Goal: Transaction & Acquisition: Download file/media

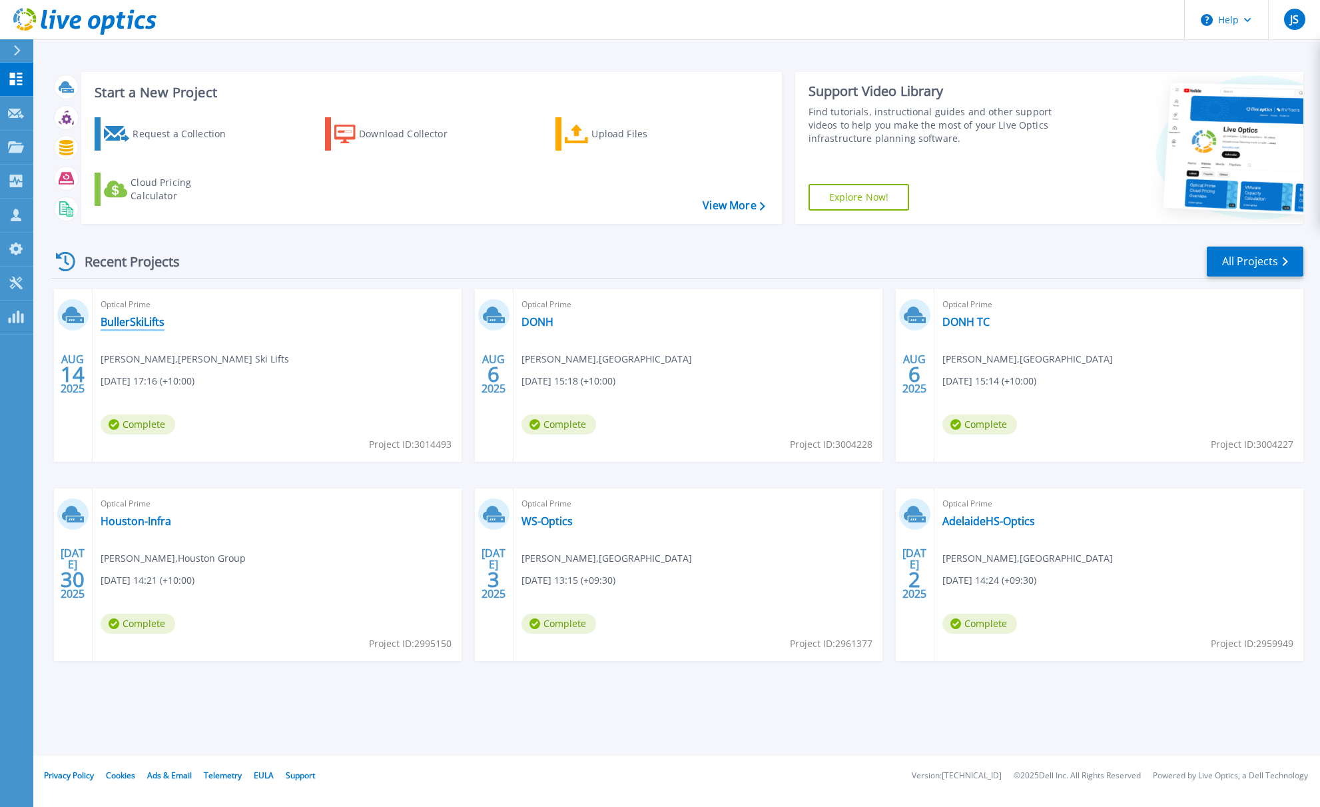
click at [143, 325] on link "BullerSkiLifts" at bounding box center [133, 321] width 64 height 13
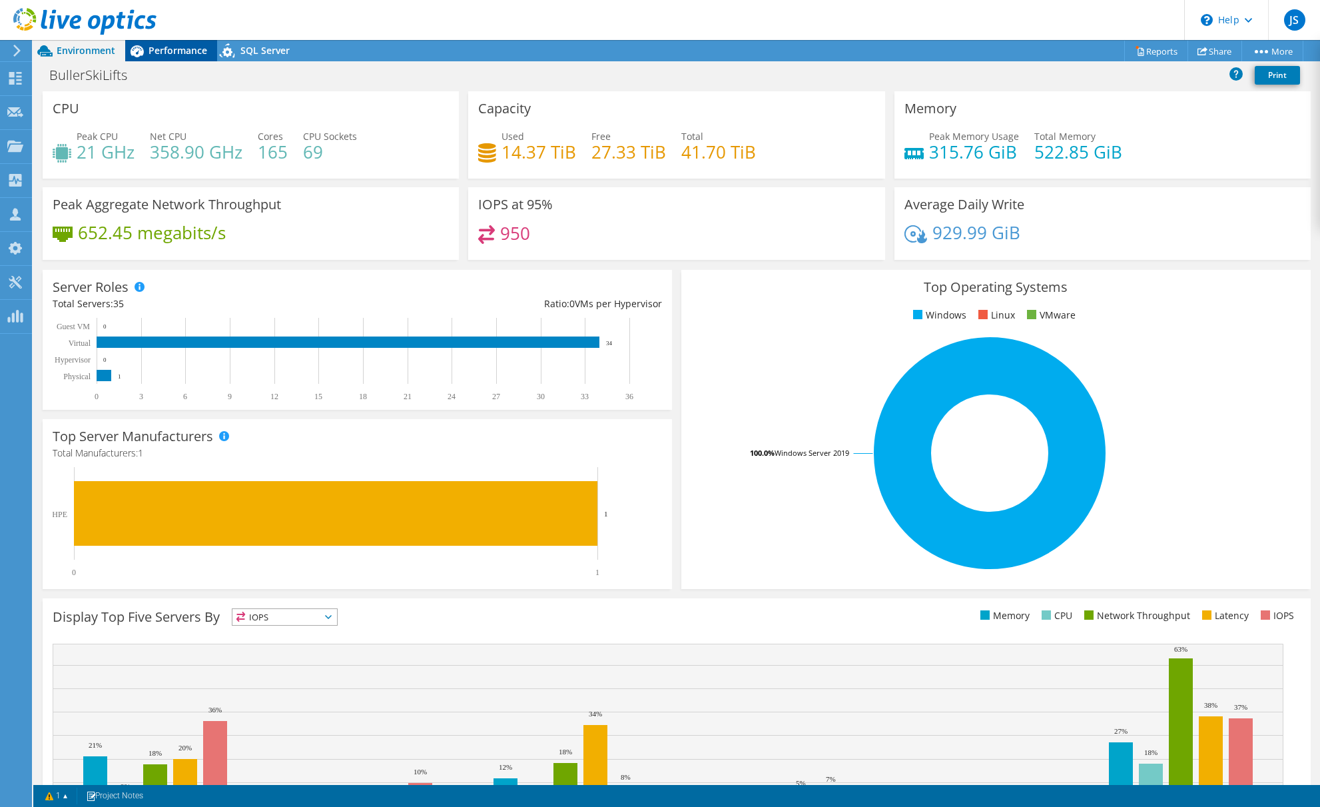
click at [153, 51] on span "Performance" at bounding box center [178, 50] width 59 height 13
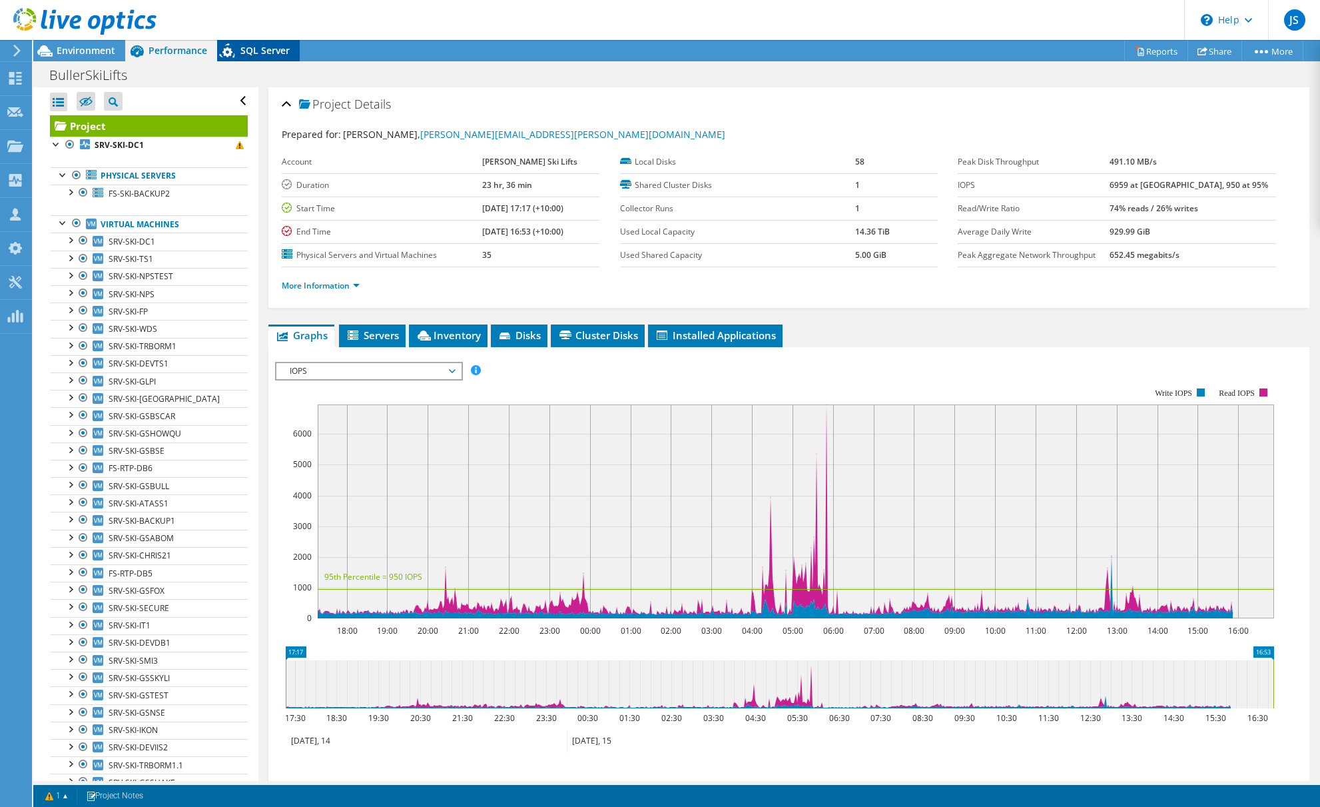
click at [264, 57] on div "SQL Server" at bounding box center [258, 50] width 83 height 21
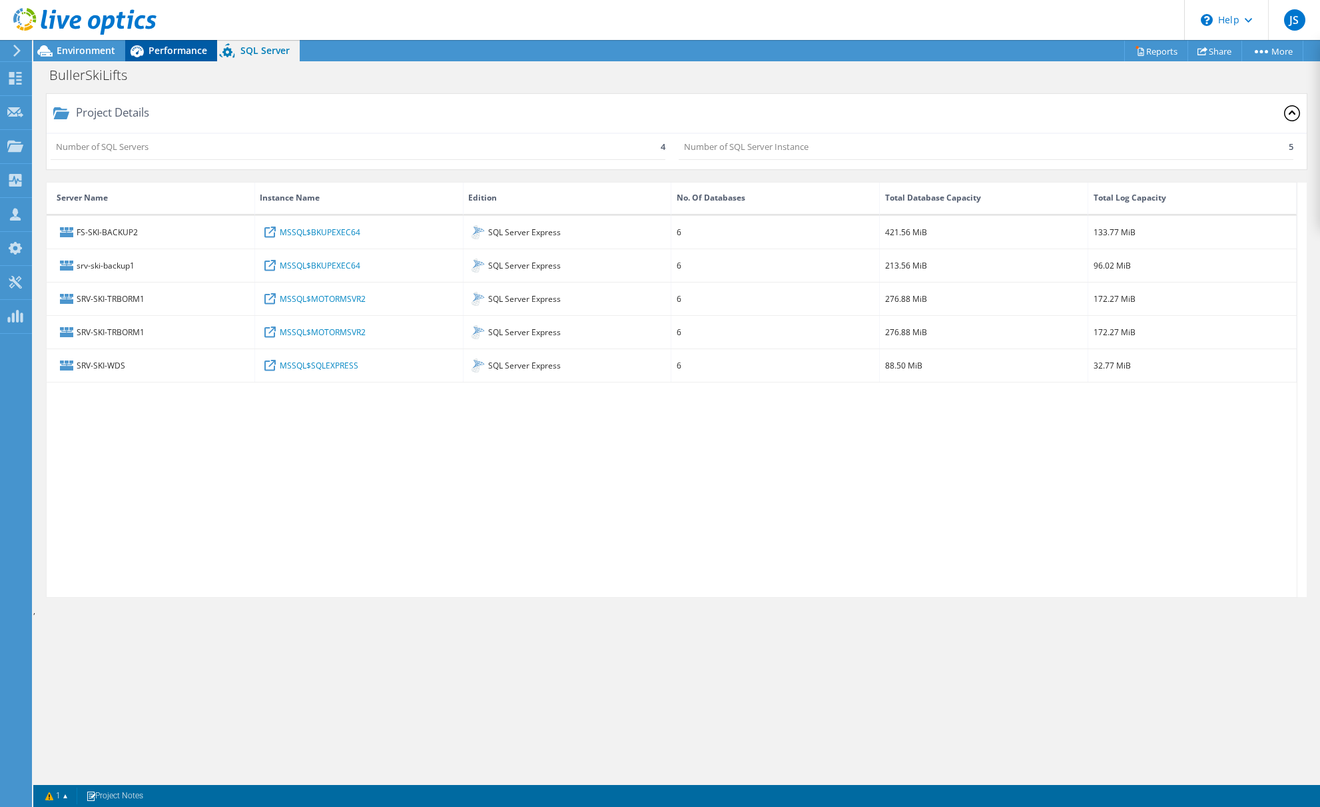
click at [156, 53] on span "Performance" at bounding box center [178, 50] width 59 height 13
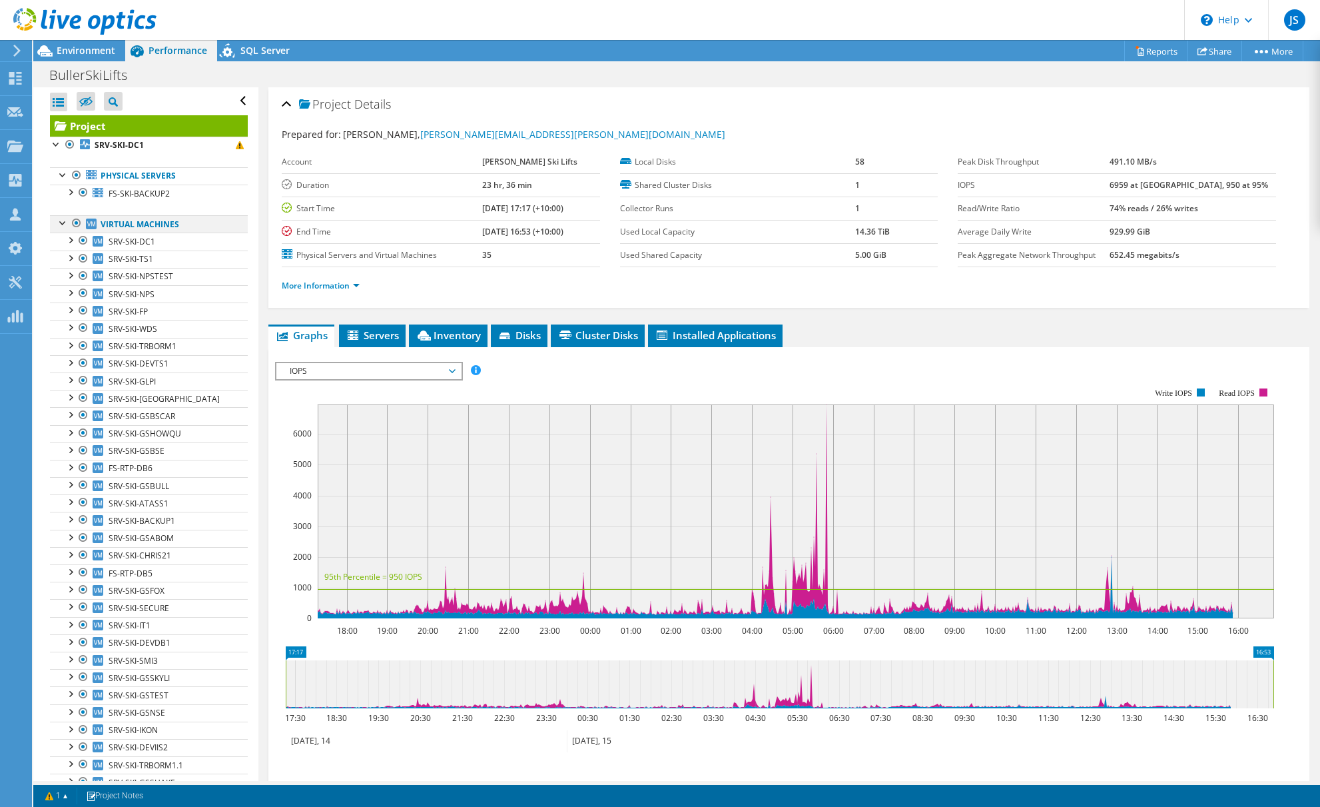
click at [61, 222] on div at bounding box center [63, 221] width 13 height 13
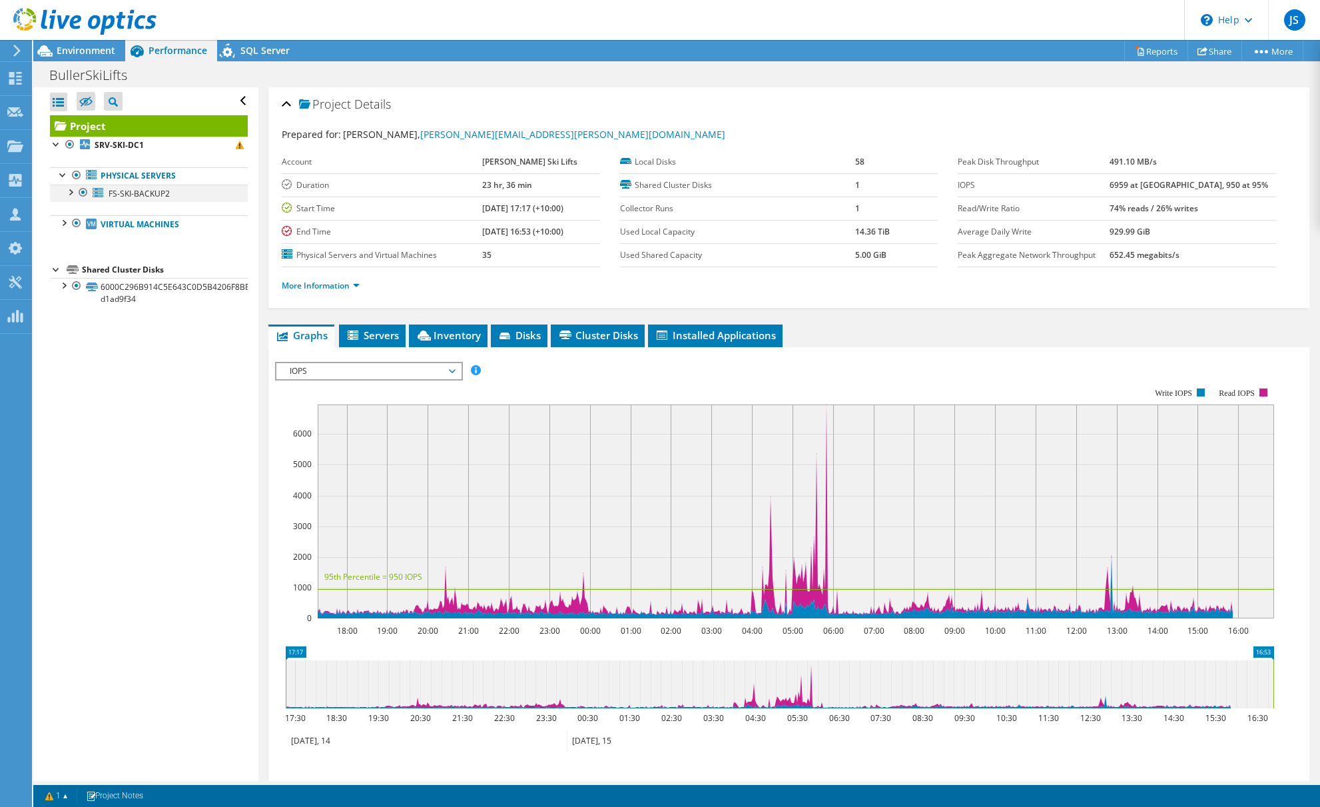
click at [71, 191] on div at bounding box center [69, 191] width 13 height 13
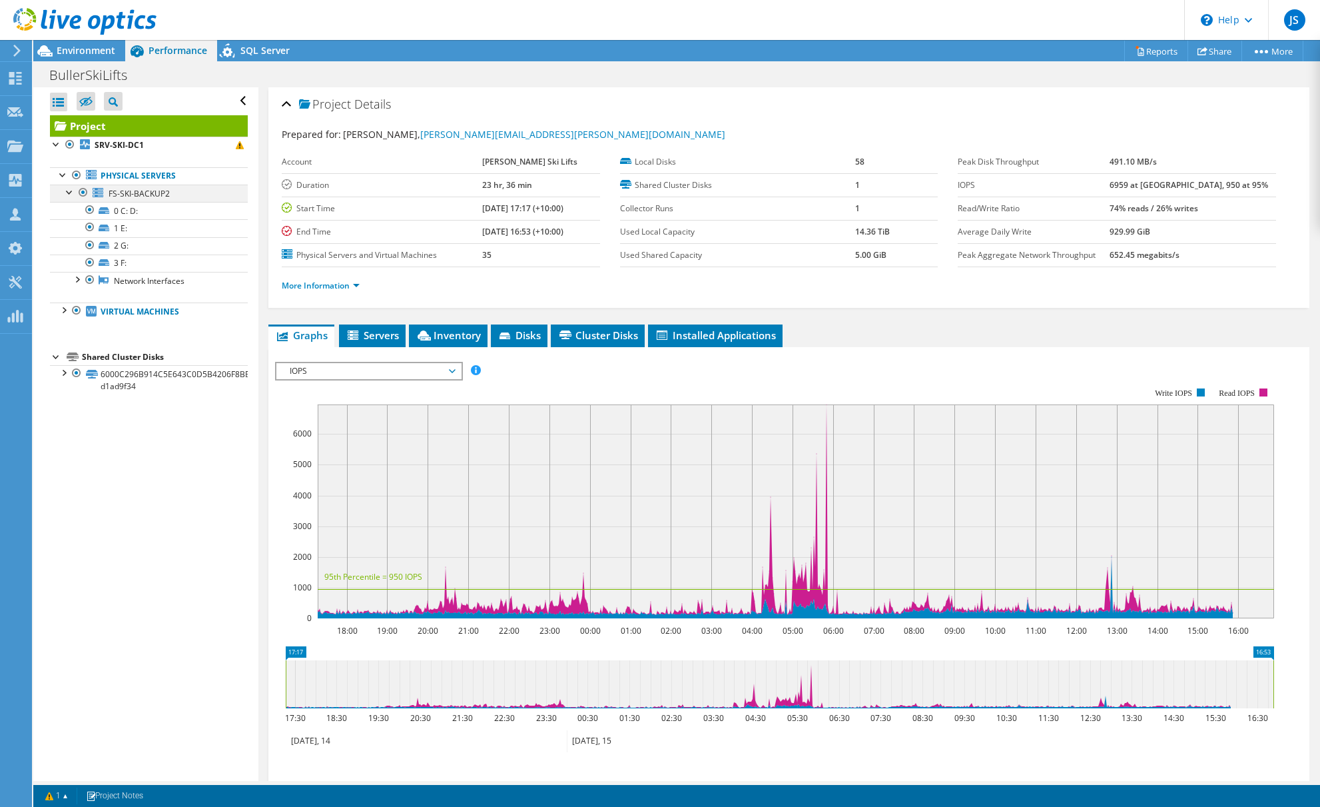
click at [70, 195] on div at bounding box center [69, 191] width 13 height 13
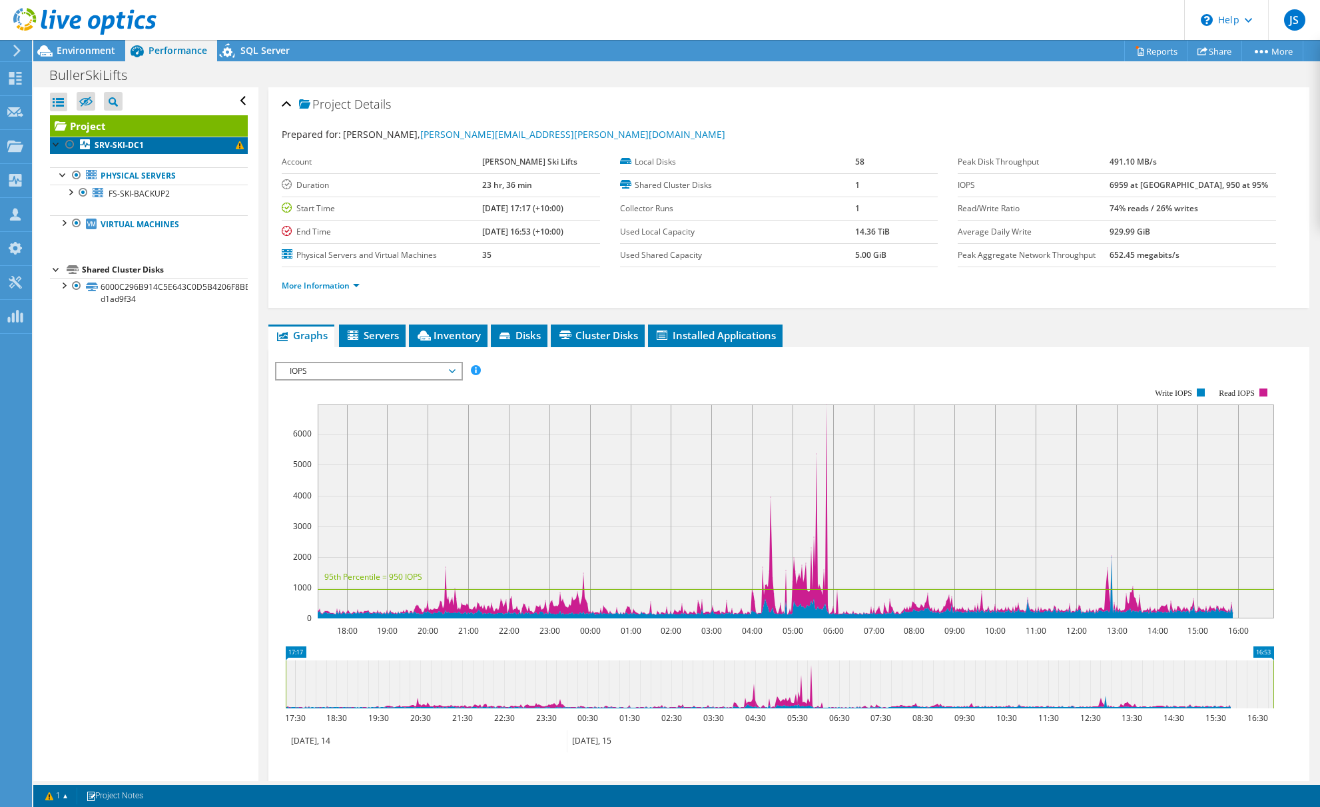
click at [236, 147] on span at bounding box center [240, 145] width 8 height 8
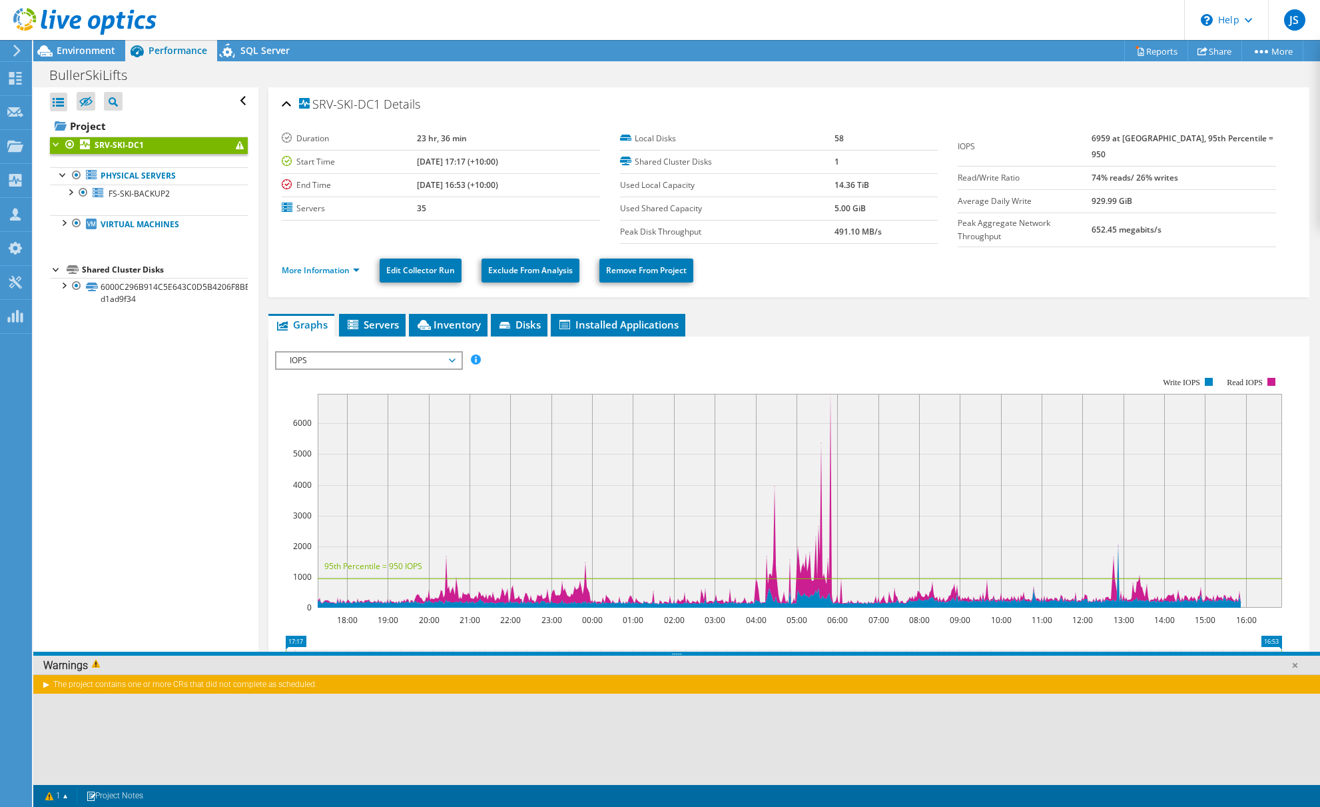
click at [41, 684] on div "The project contains one or more CRs that did not complete as scheduled." at bounding box center [676, 683] width 1287 height 19
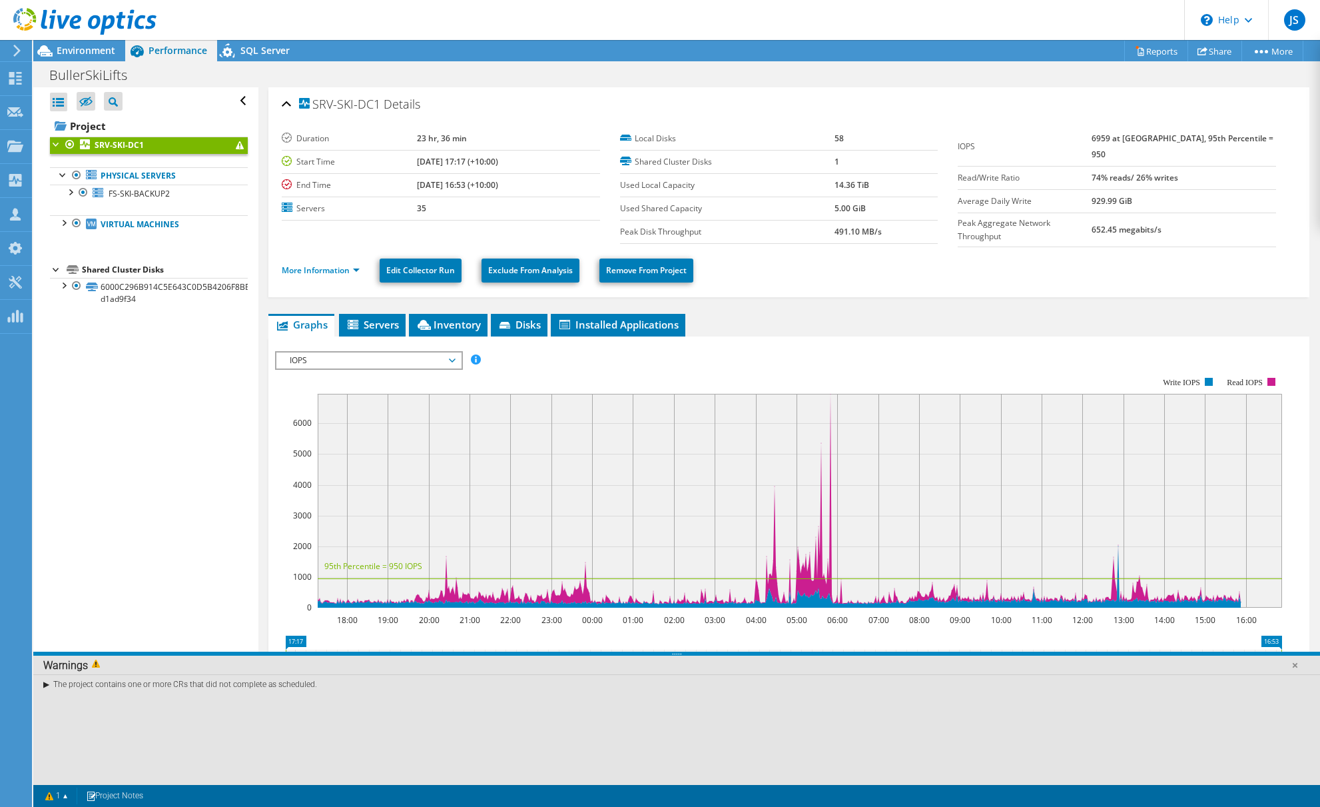
click at [47, 688] on div "The project contains one or more CRs that did not complete as scheduled." at bounding box center [676, 683] width 1287 height 19
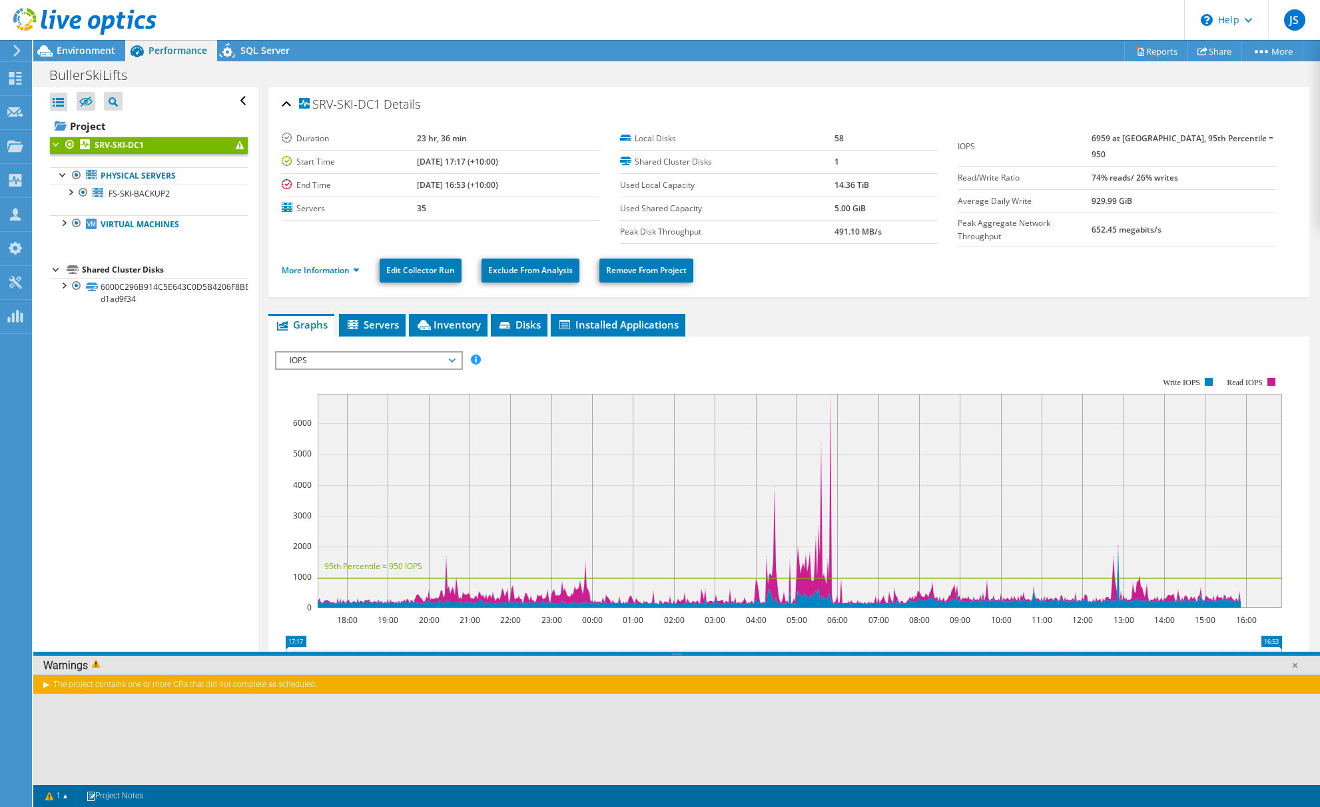
click at [46, 682] on div "The project contains one or more CRs that did not complete as scheduled." at bounding box center [676, 683] width 1287 height 19
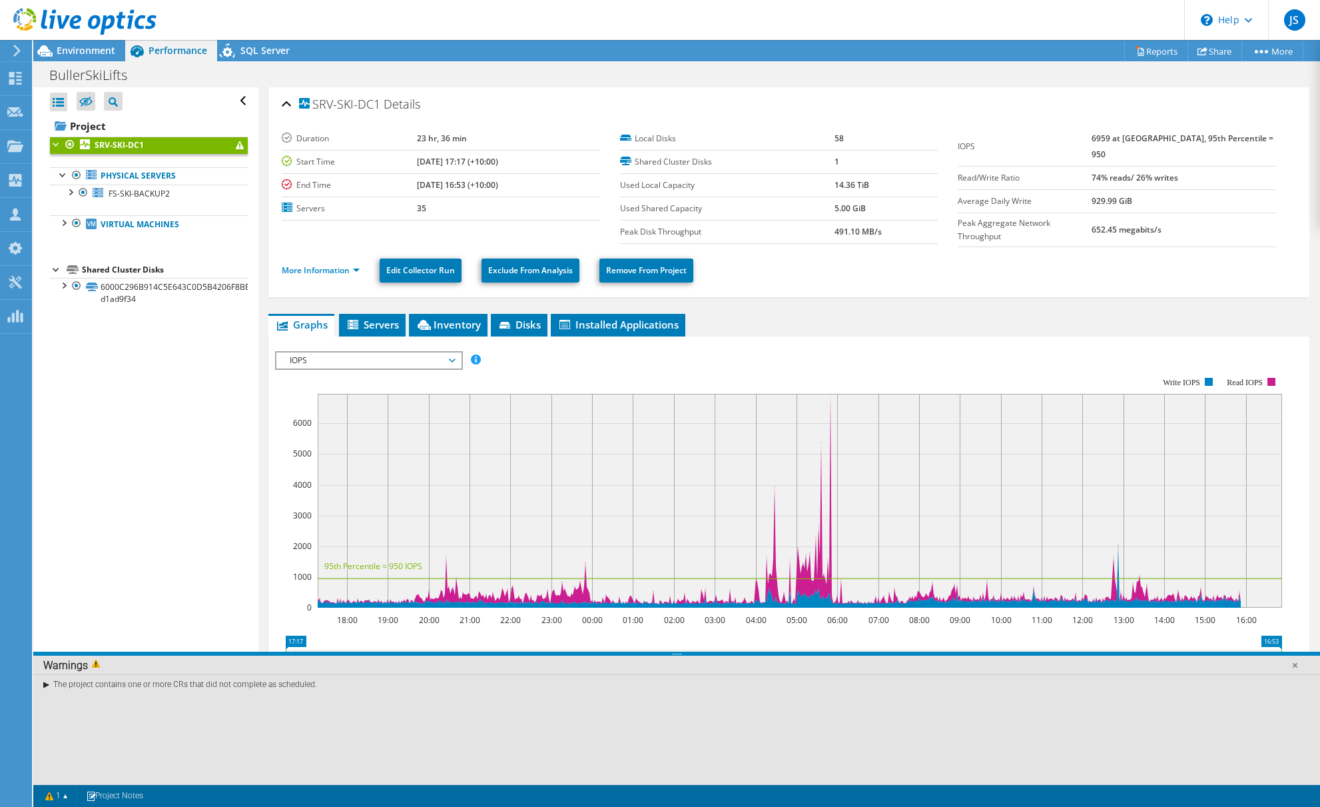
click at [173, 694] on div "The project contains one or more CRs that did not complete as scheduled." at bounding box center [676, 729] width 1287 height 111
click at [174, 692] on div "The project contains one or more CRs that did not complete as scheduled." at bounding box center [676, 683] width 1287 height 19
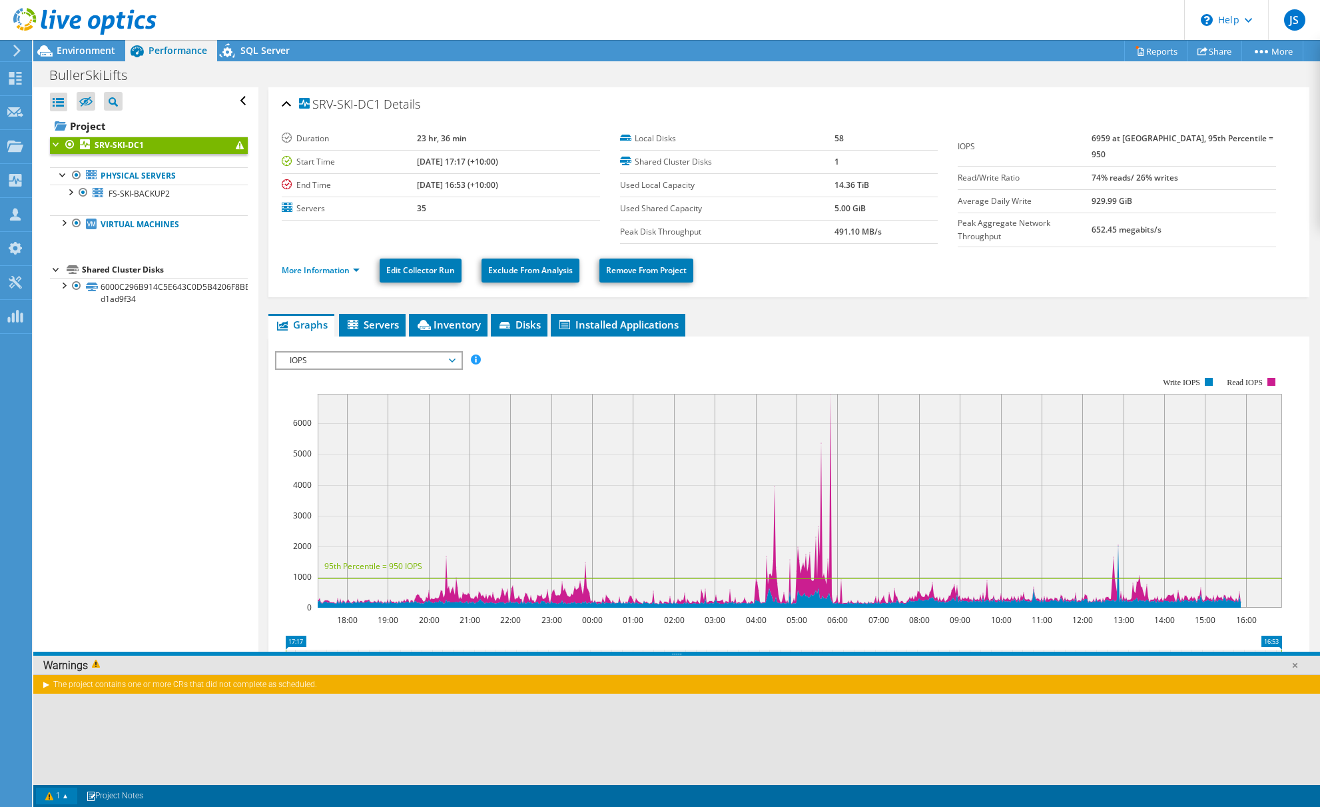
click at [48, 794] on link "1" at bounding box center [56, 795] width 41 height 17
click at [107, 227] on link "Virtual Machines" at bounding box center [149, 223] width 198 height 17
click at [81, 179] on div at bounding box center [76, 175] width 13 height 16
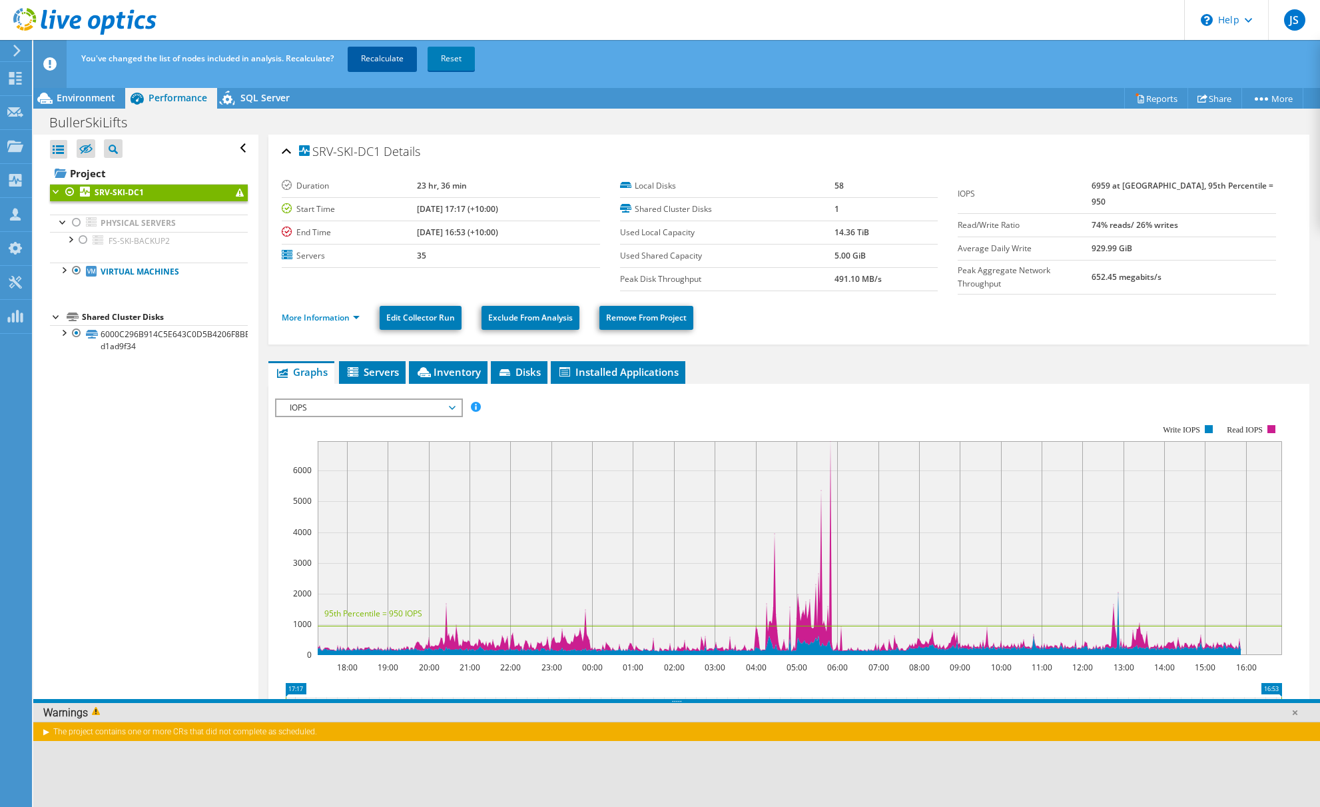
click at [370, 61] on link "Recalculate" at bounding box center [382, 59] width 69 height 24
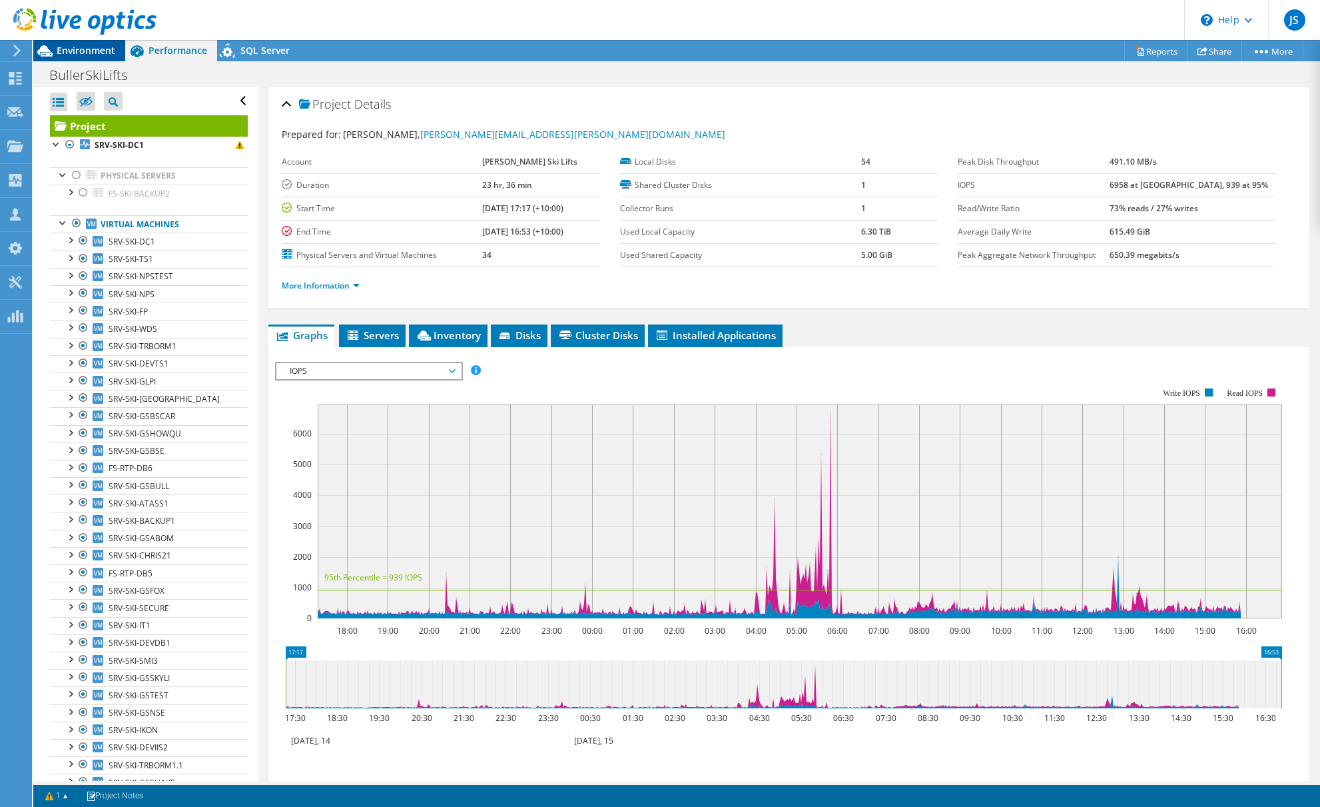
click at [92, 55] on span "Environment" at bounding box center [86, 50] width 59 height 13
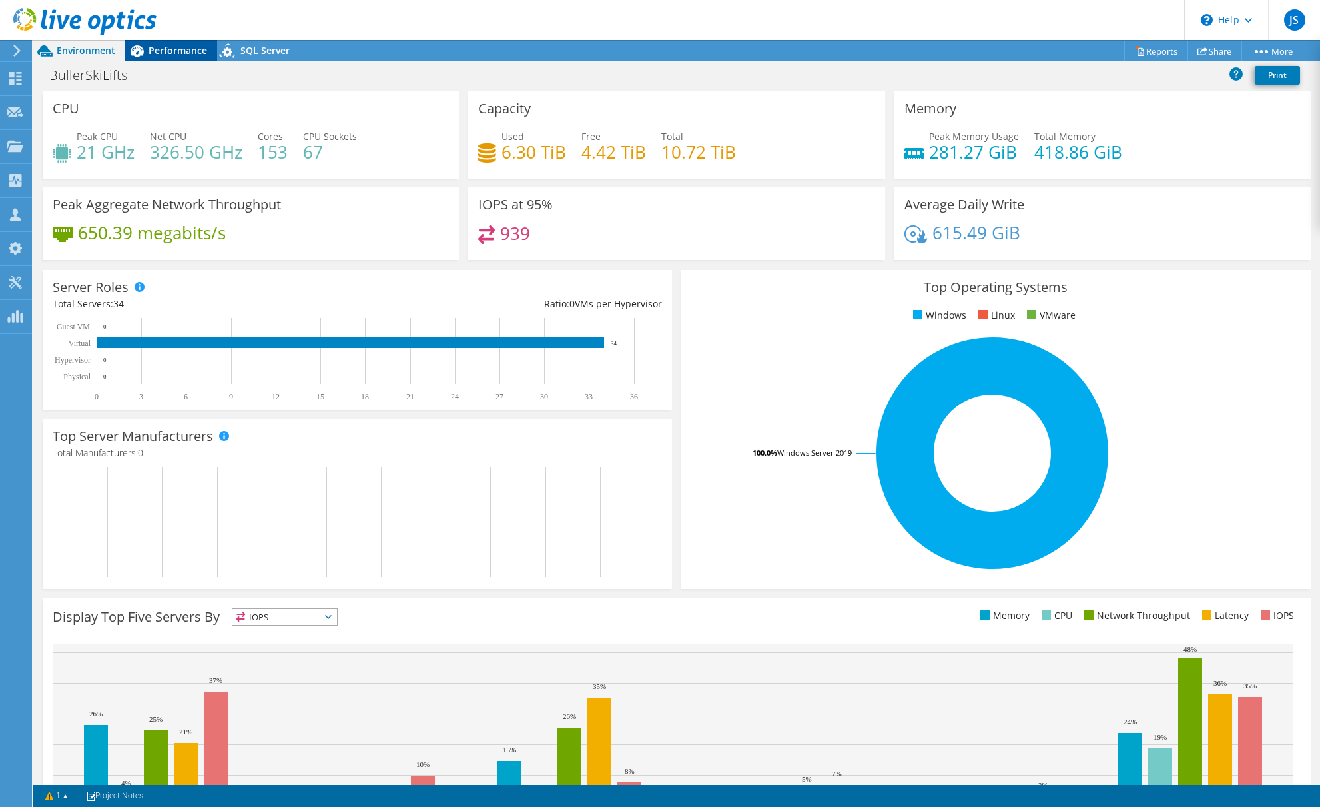
click at [163, 53] on span "Performance" at bounding box center [178, 50] width 59 height 13
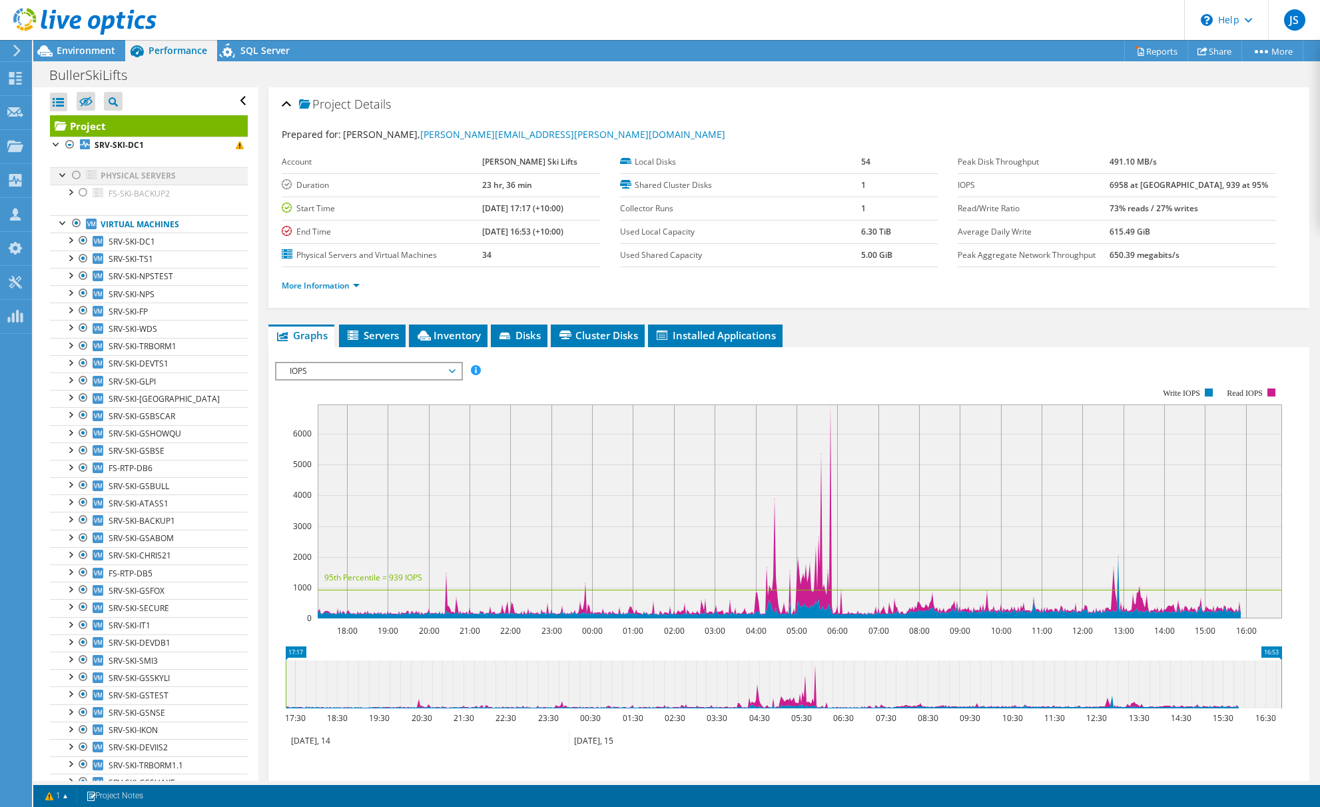
click at [76, 173] on div at bounding box center [76, 175] width 13 height 16
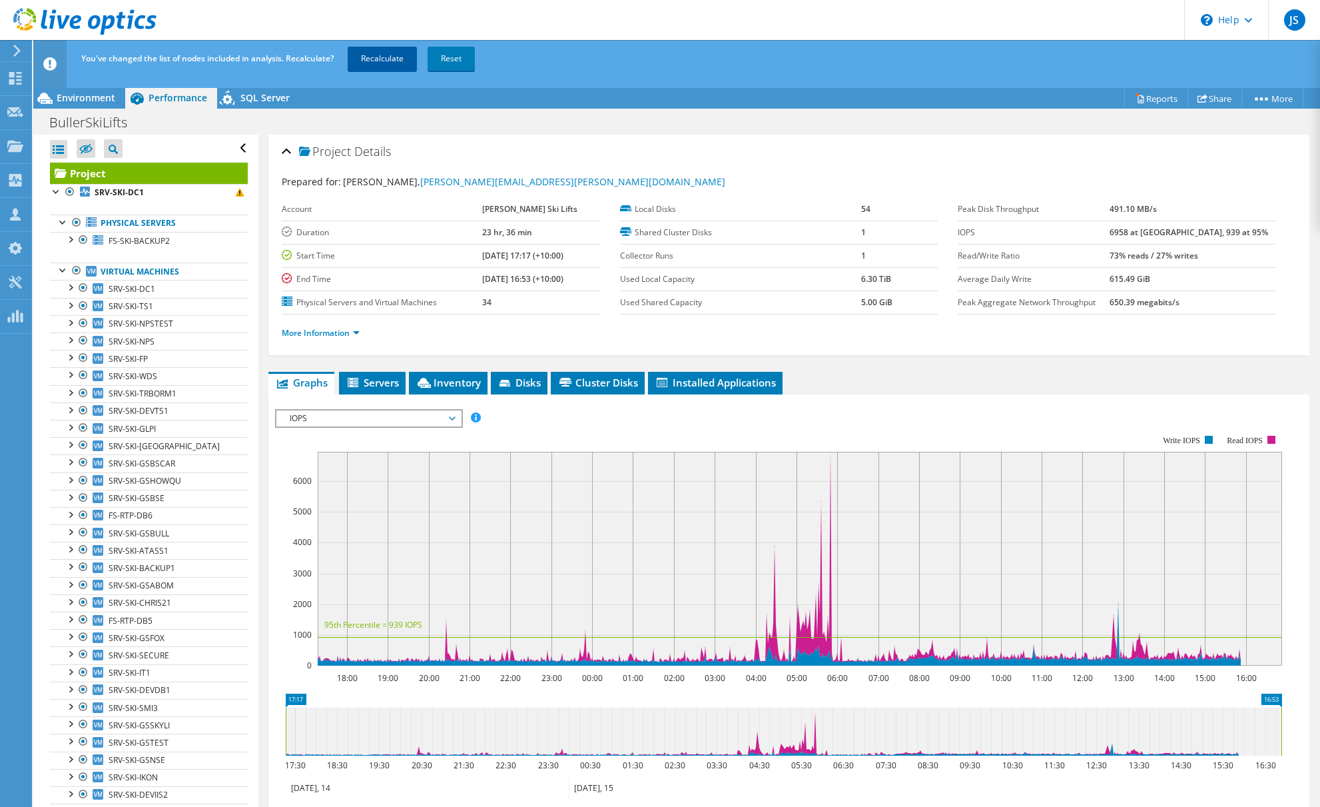
click at [394, 63] on link "Recalculate" at bounding box center [382, 59] width 69 height 24
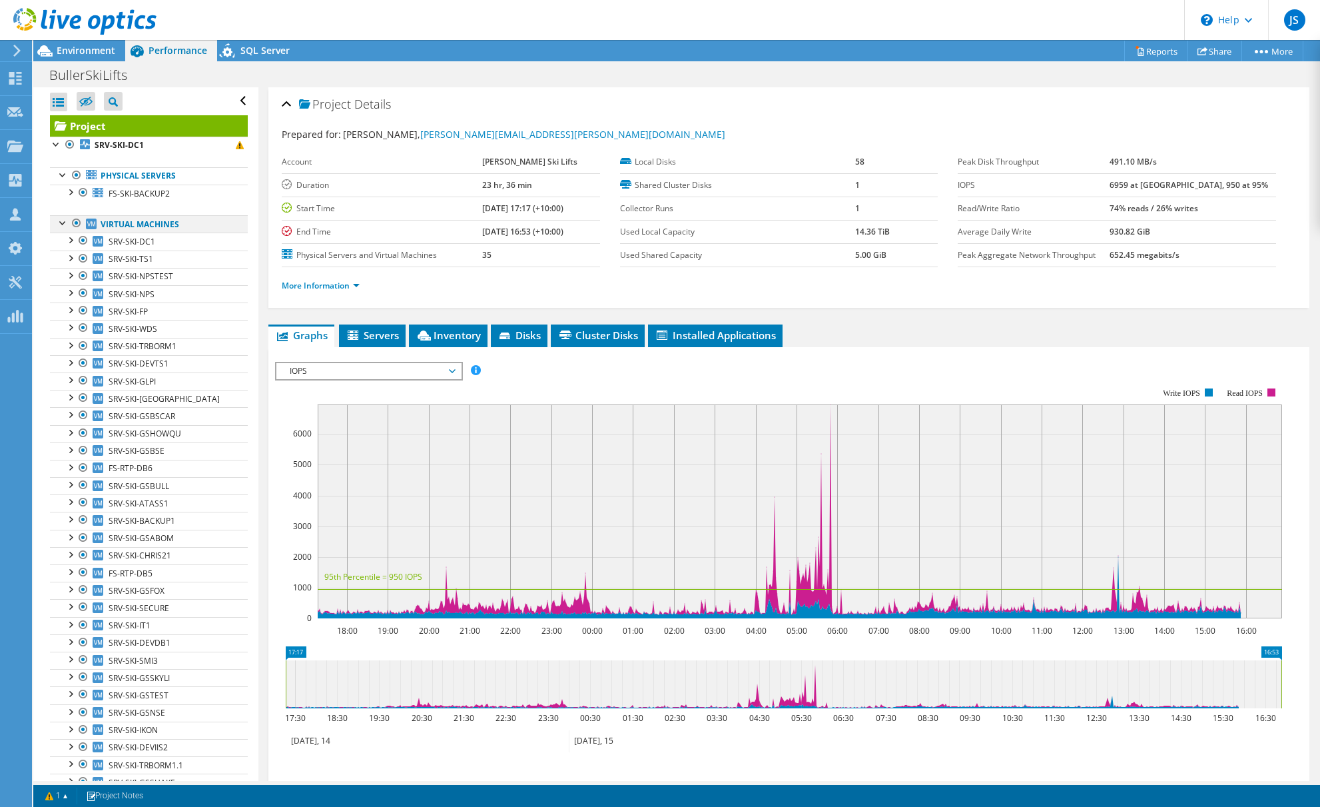
click at [59, 227] on div at bounding box center [63, 221] width 13 height 13
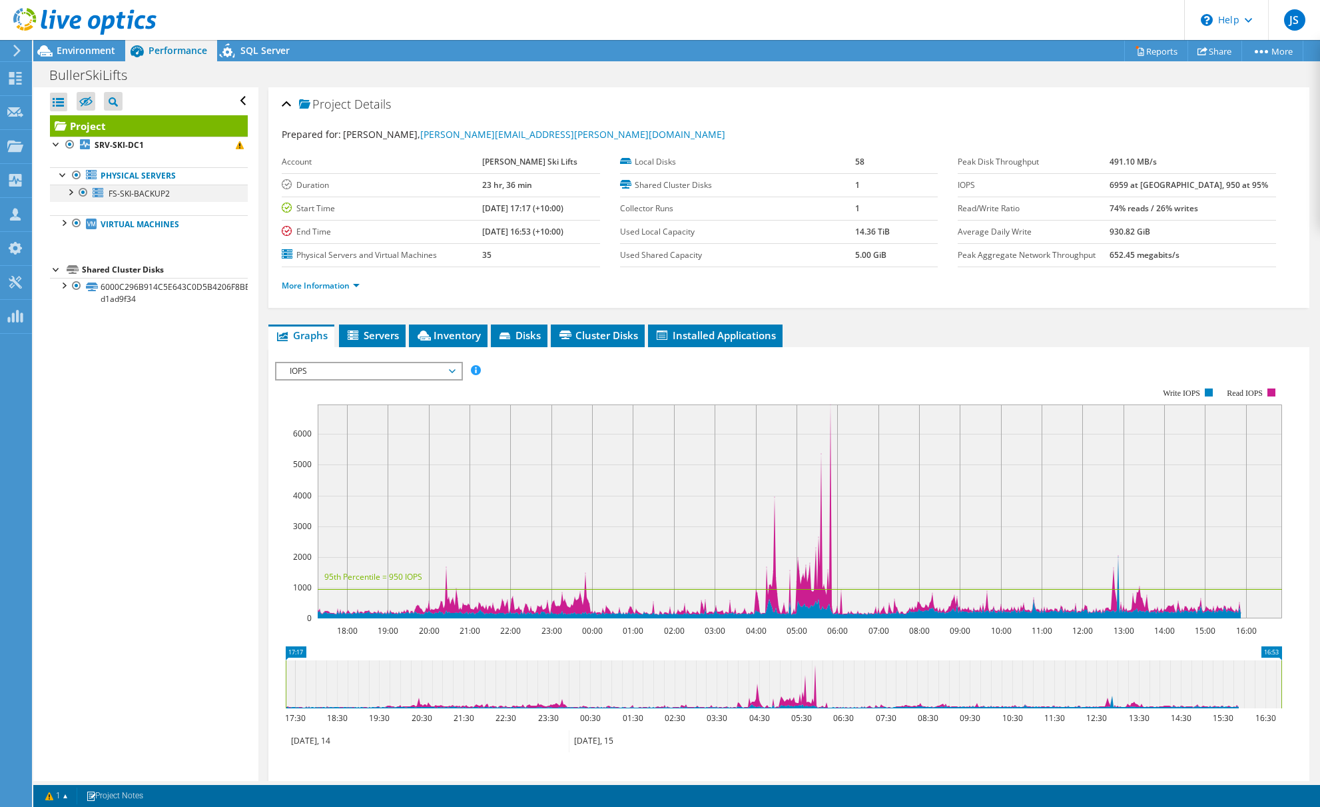
click at [71, 191] on div at bounding box center [69, 191] width 13 height 13
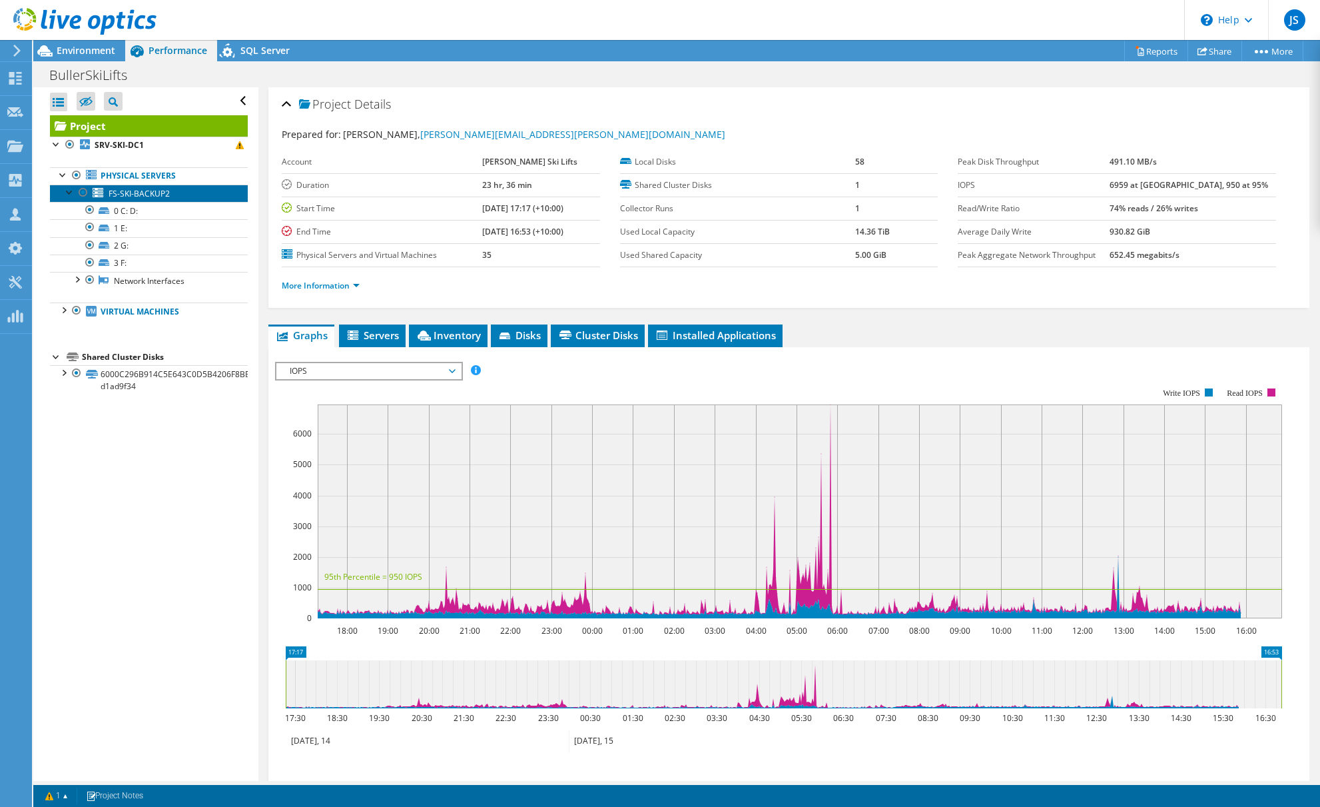
click at [147, 197] on span "FS-SKI-BACKUP2" at bounding box center [139, 193] width 61 height 11
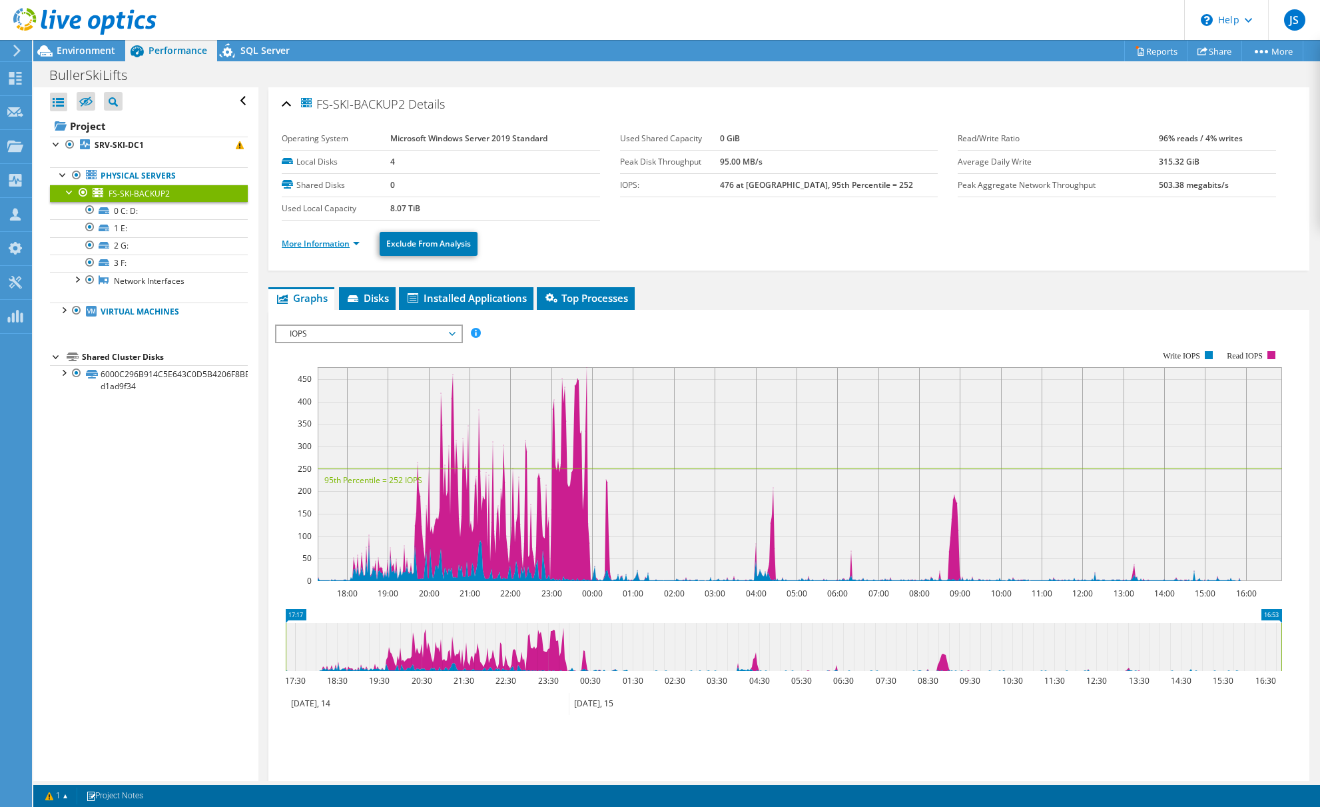
click at [321, 246] on link "More Information" at bounding box center [321, 243] width 78 height 11
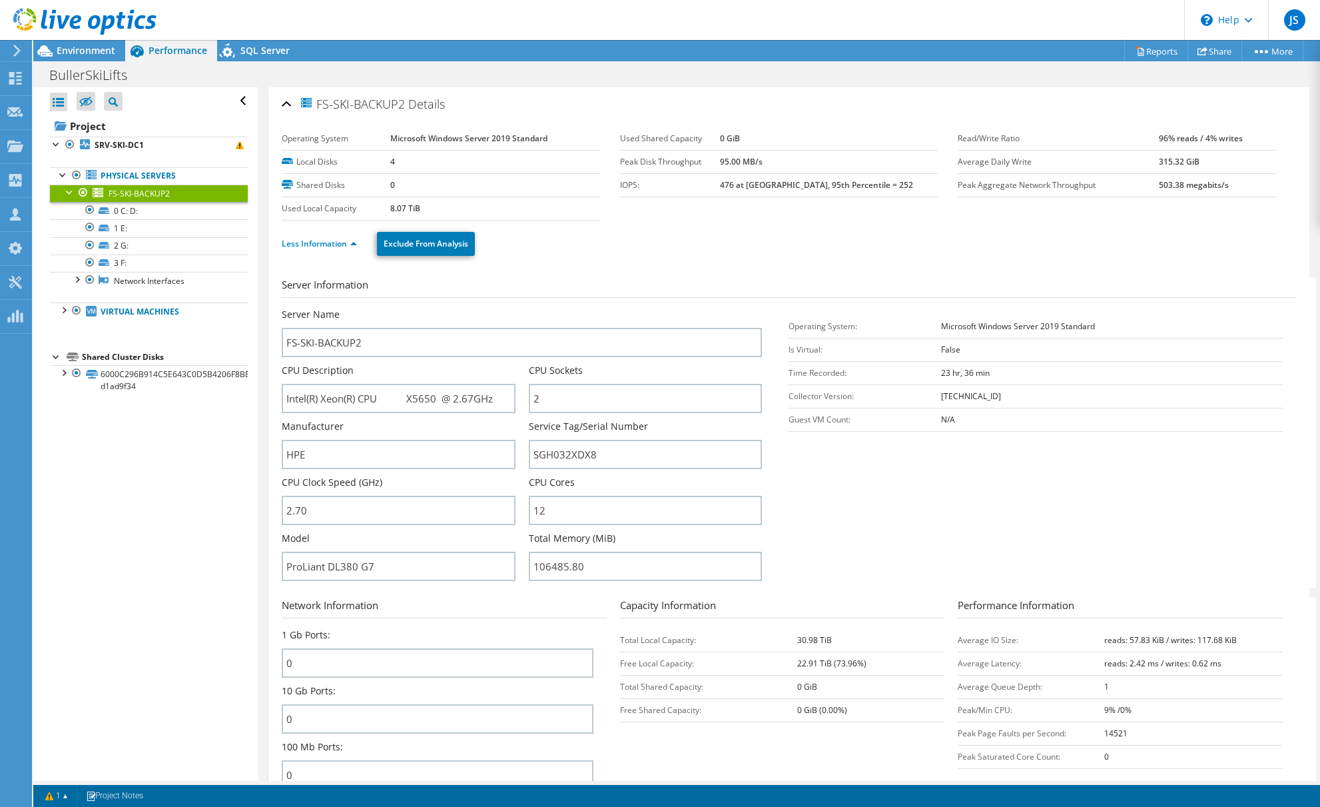
click at [67, 190] on div at bounding box center [69, 191] width 13 height 13
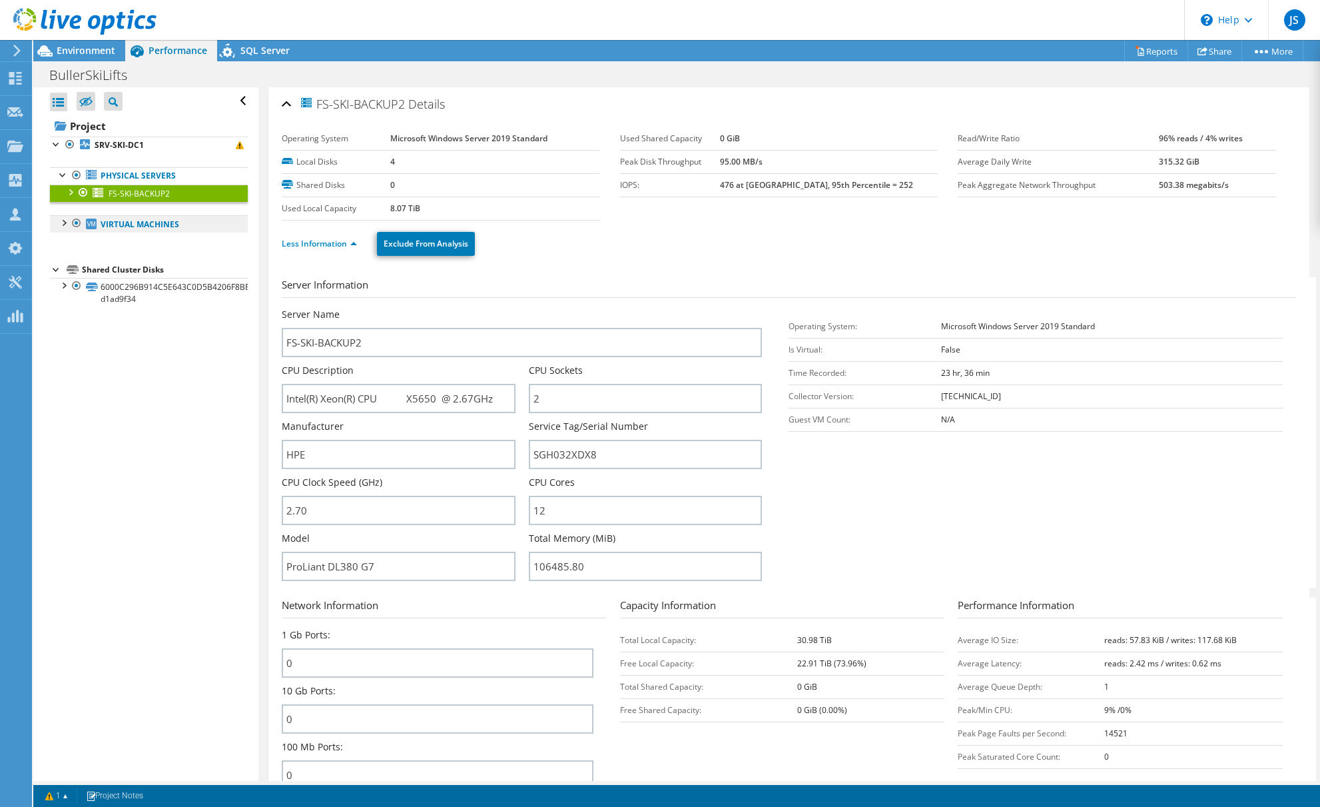
click at [163, 229] on link "Virtual Machines" at bounding box center [149, 223] width 198 height 17
click at [61, 225] on div at bounding box center [63, 221] width 13 height 13
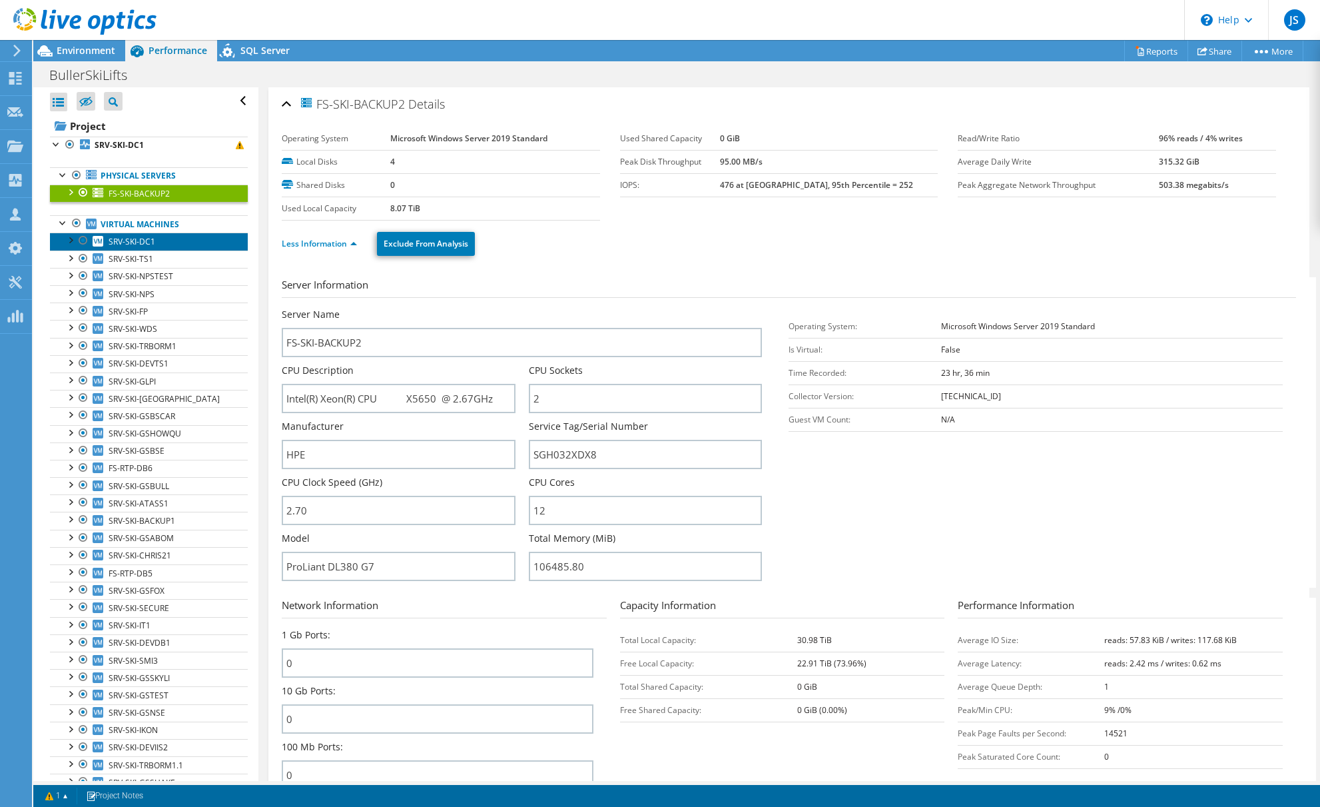
click at [151, 241] on span "SRV-SKI-DC1" at bounding box center [132, 241] width 47 height 11
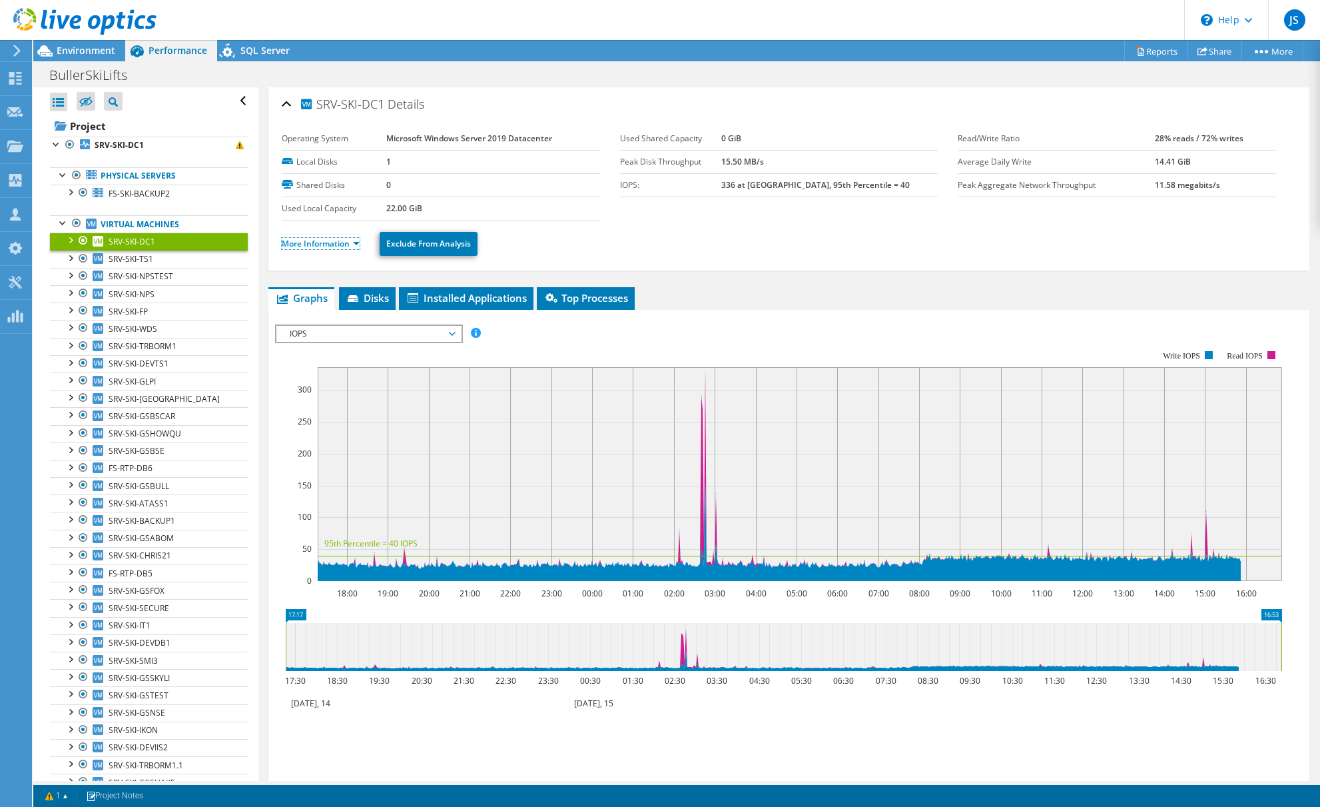
click at [312, 241] on link "More Information" at bounding box center [321, 243] width 78 height 11
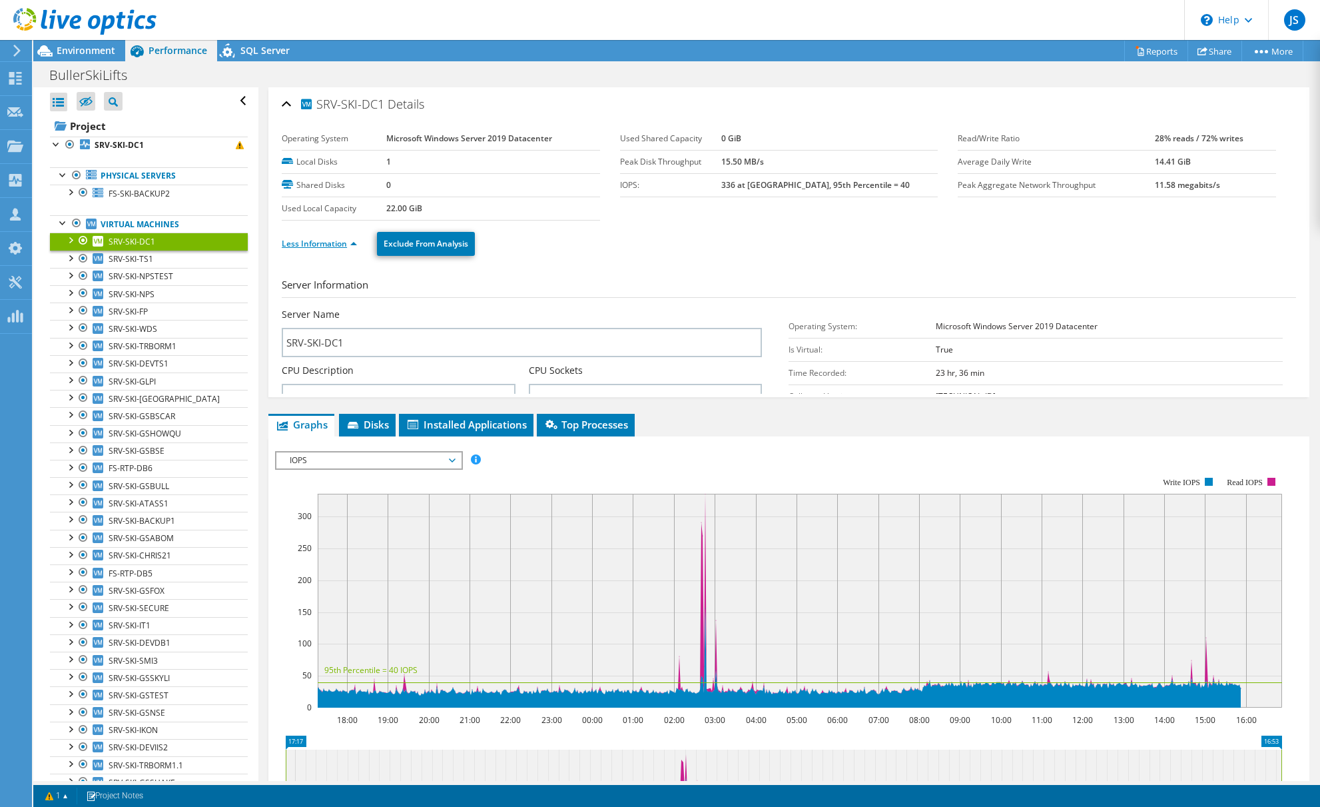
click at [313, 243] on link "Less Information" at bounding box center [319, 243] width 75 height 11
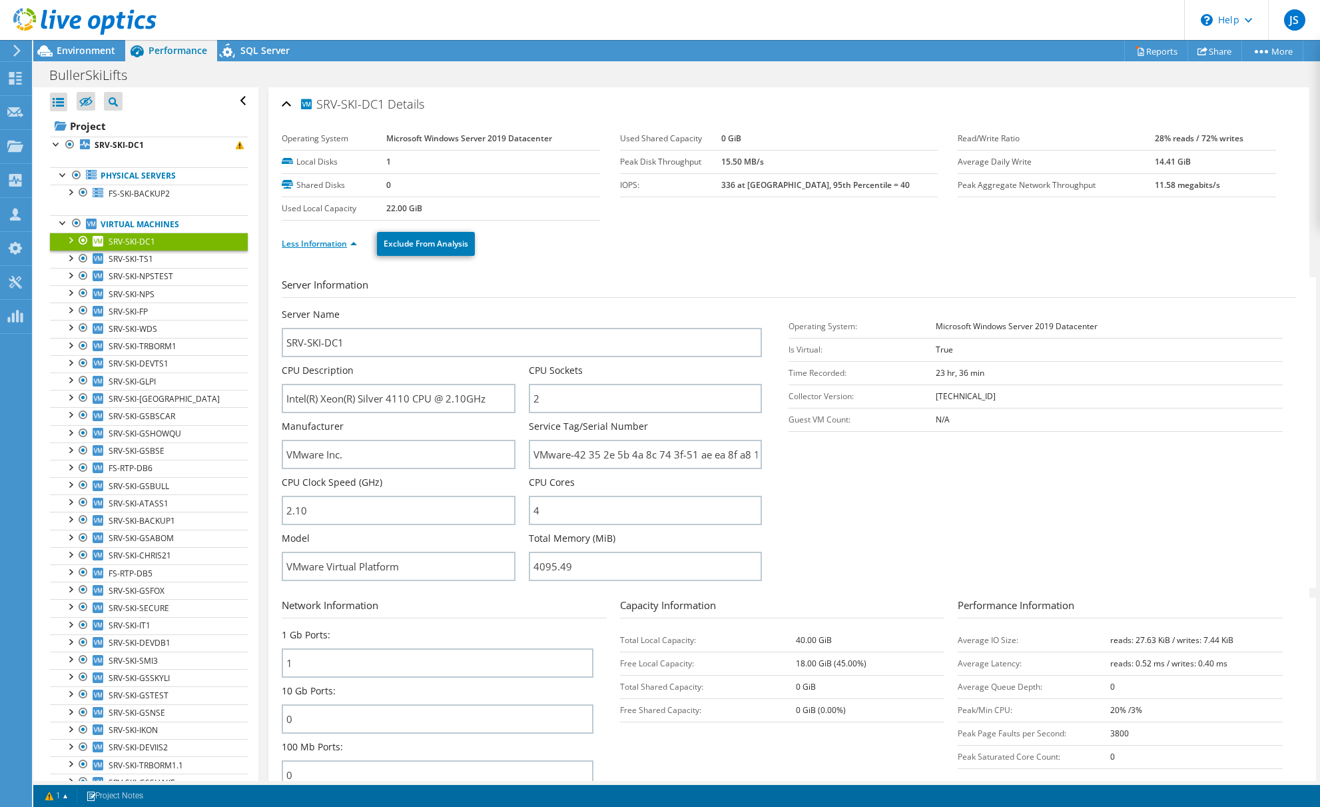
click at [306, 245] on link "Less Information" at bounding box center [319, 243] width 75 height 11
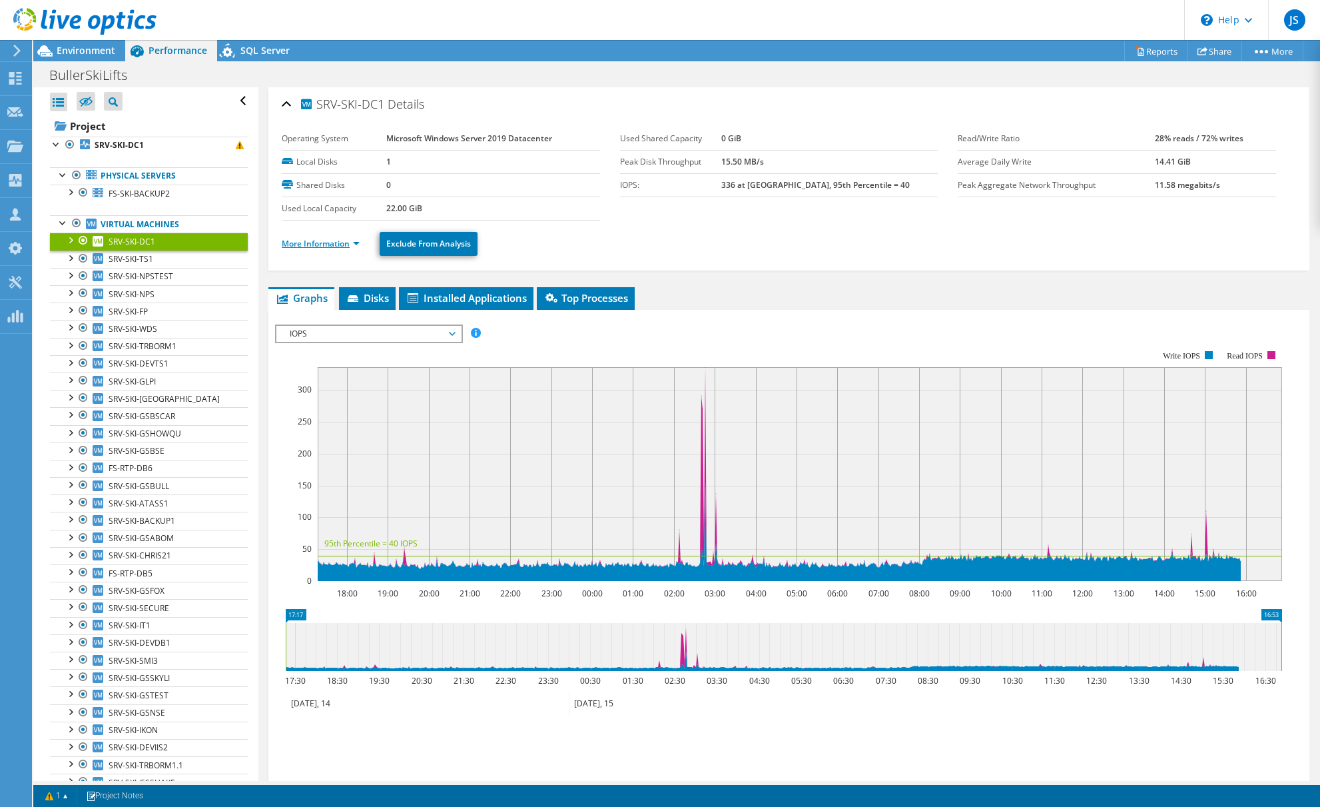
click at [306, 245] on link "More Information" at bounding box center [321, 243] width 78 height 11
click at [150, 257] on span "SRV-SKI-TS1" at bounding box center [131, 258] width 45 height 11
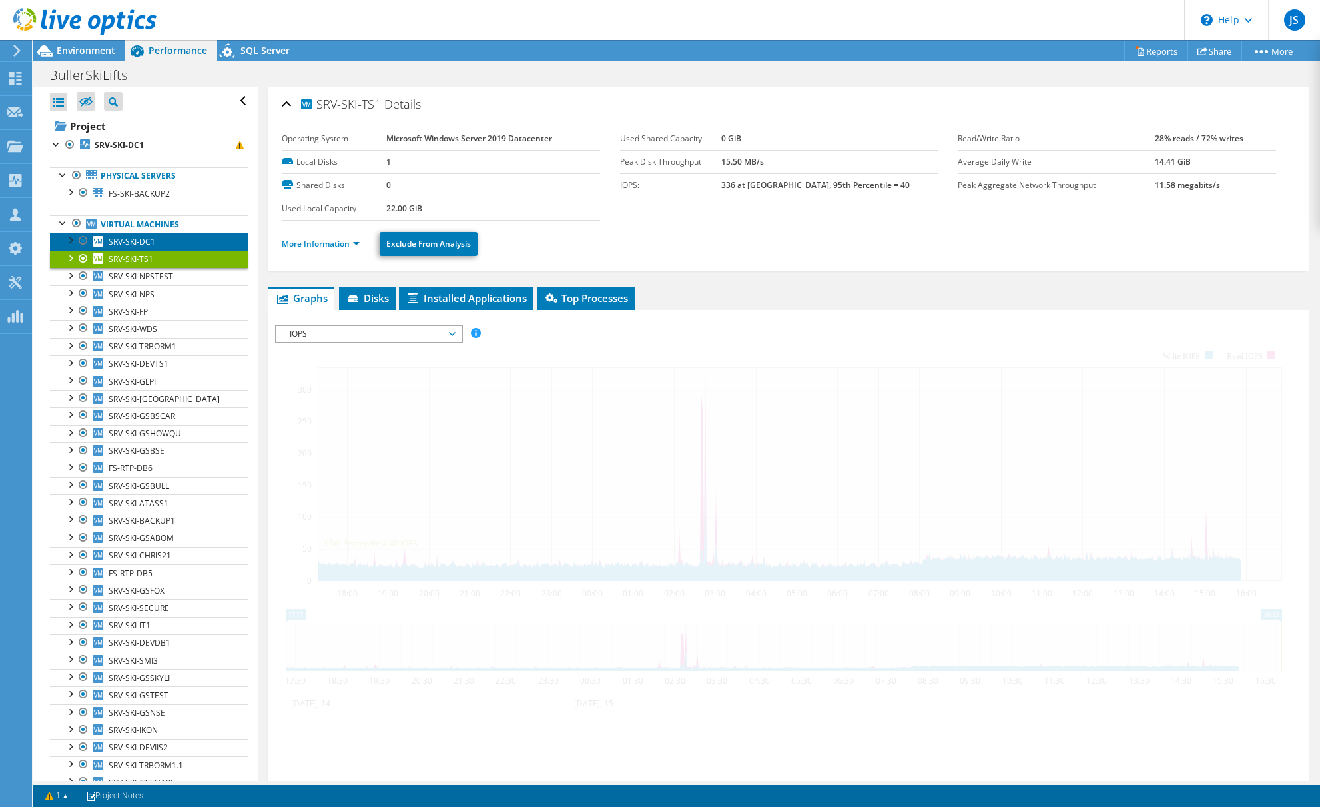
click at [149, 242] on span "SRV-SKI-DC1" at bounding box center [132, 241] width 47 height 11
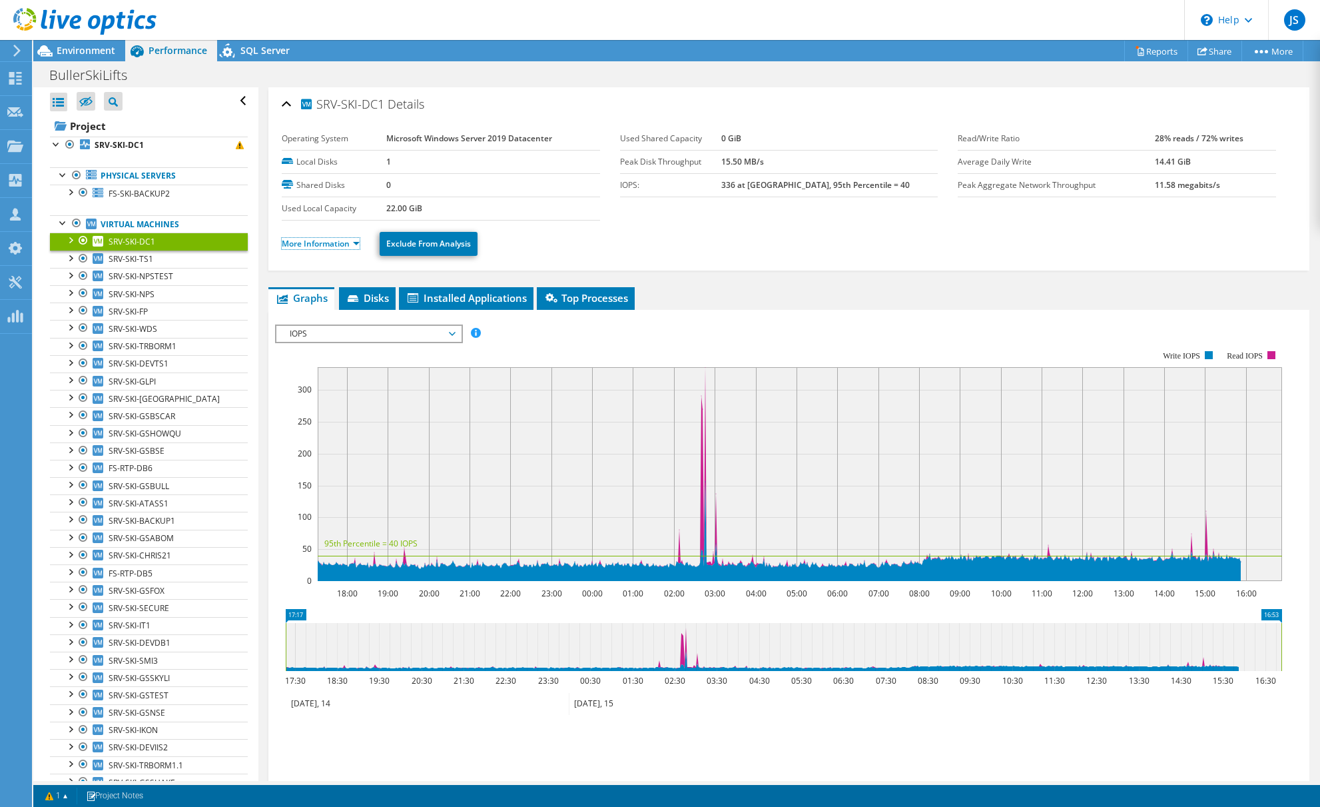
click at [336, 244] on link "More Information" at bounding box center [321, 243] width 78 height 11
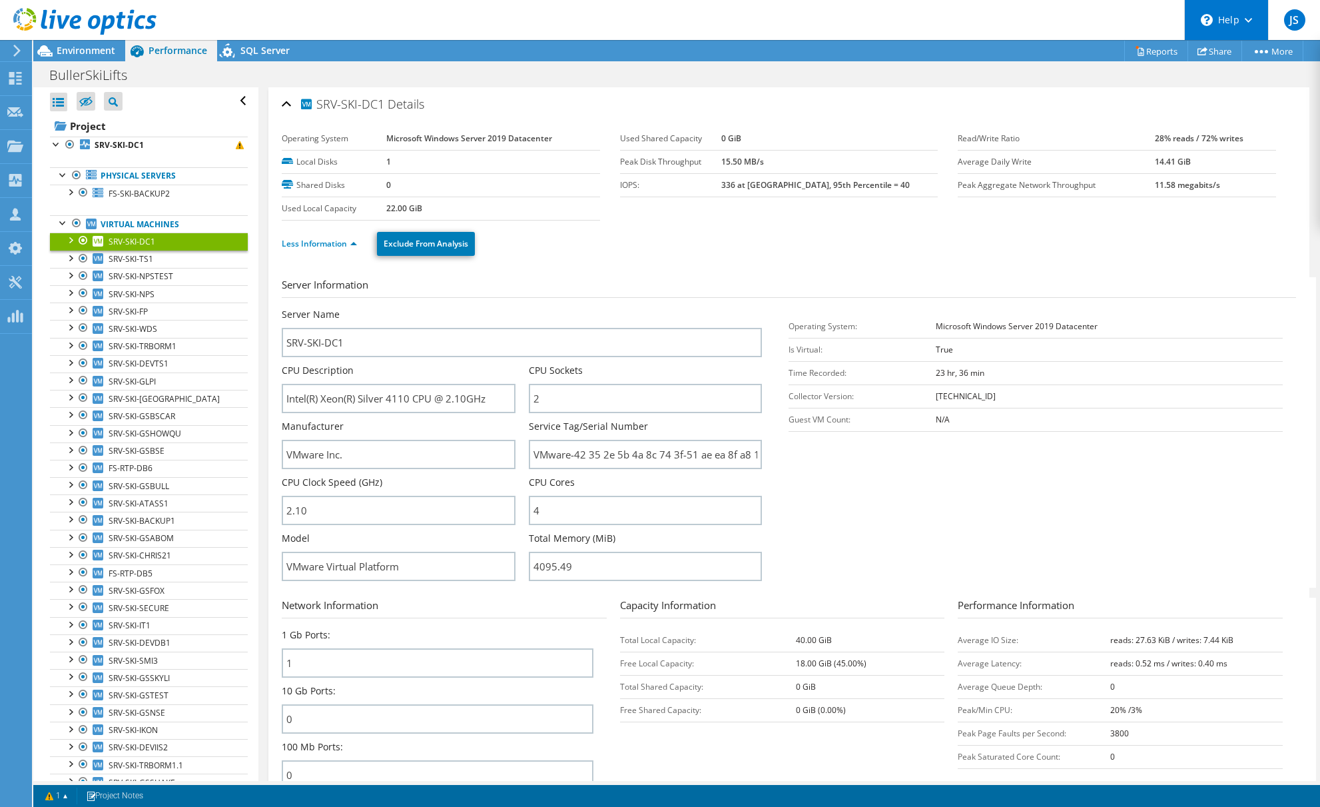
click at [1249, 19] on icon at bounding box center [1248, 20] width 7 height 5
click at [1246, 59] on link "Explore Helpful Articles" at bounding box center [1259, 57] width 149 height 33
click at [62, 225] on div at bounding box center [63, 221] width 13 height 13
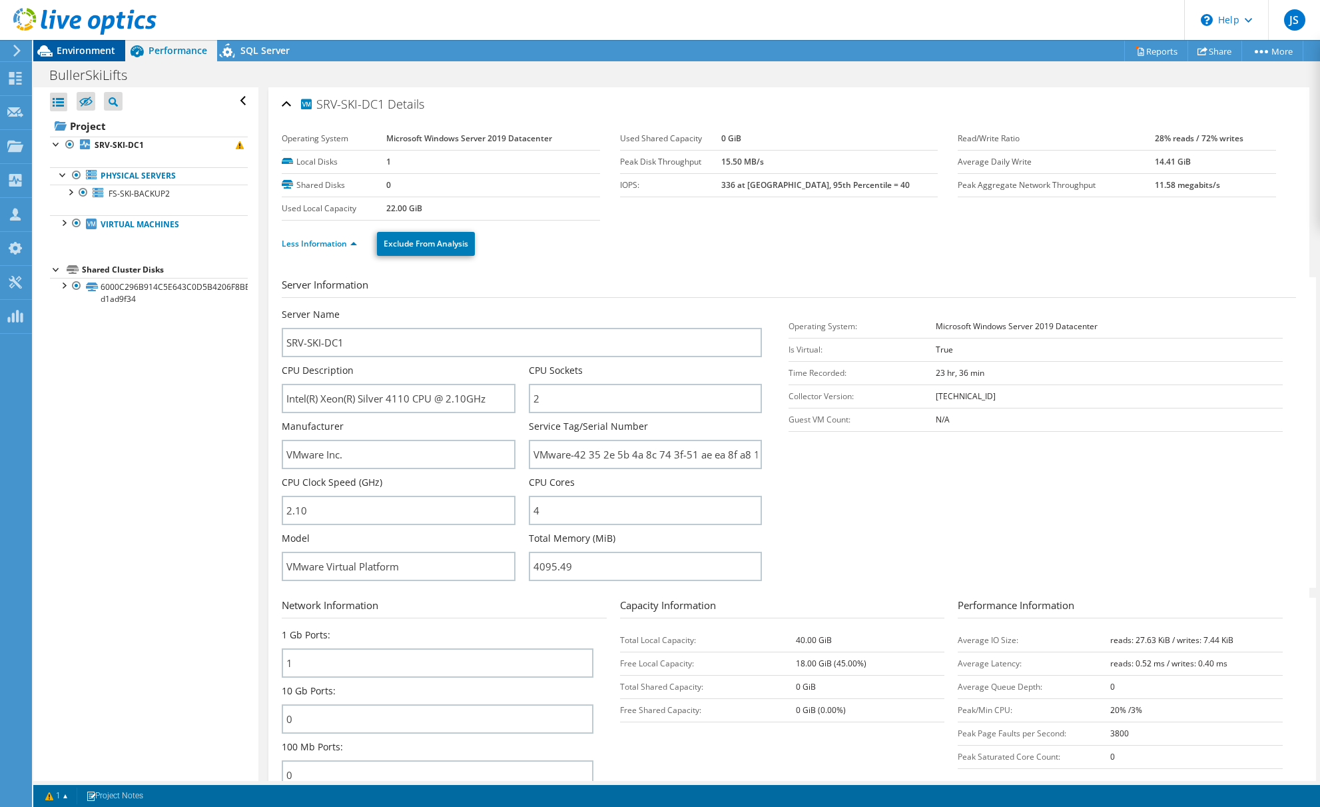
click at [67, 49] on span "Environment" at bounding box center [86, 50] width 59 height 13
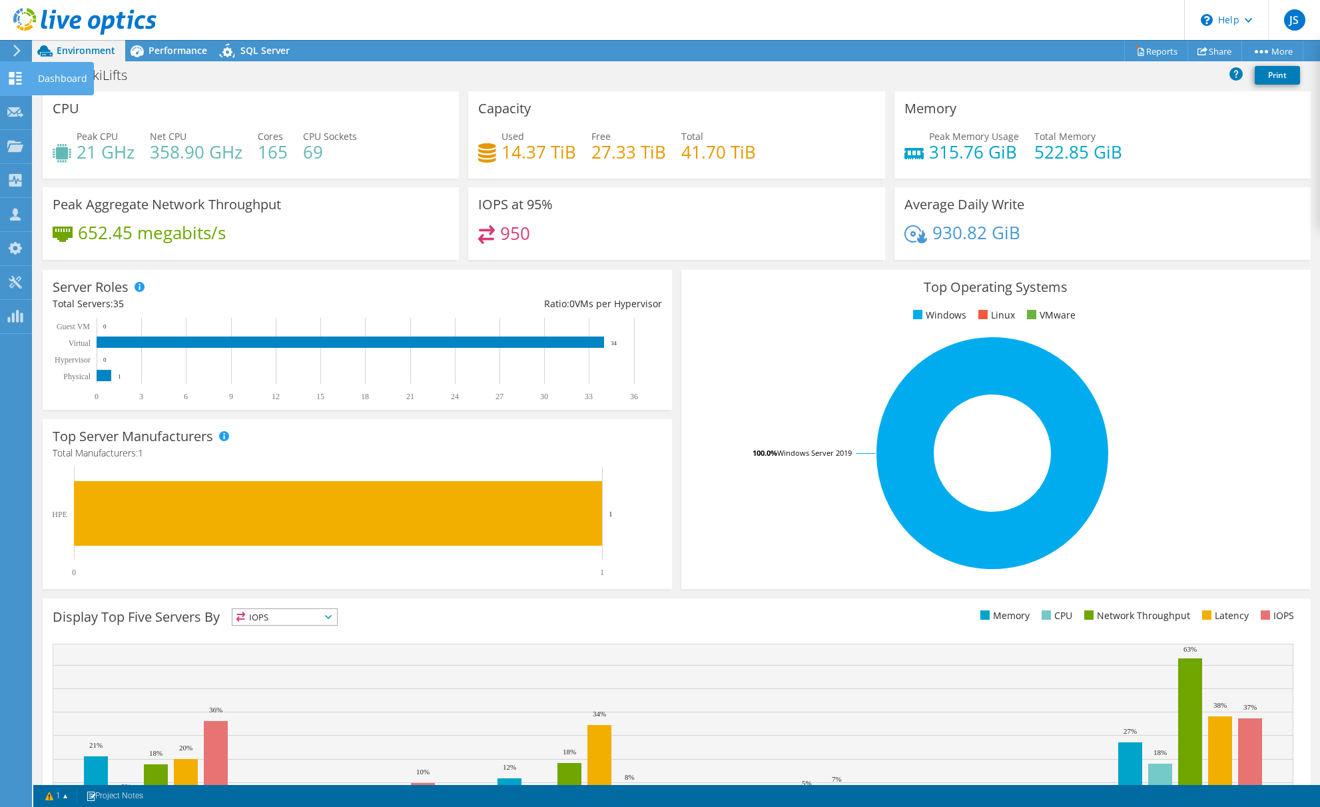
click at [17, 76] on use at bounding box center [15, 78] width 13 height 13
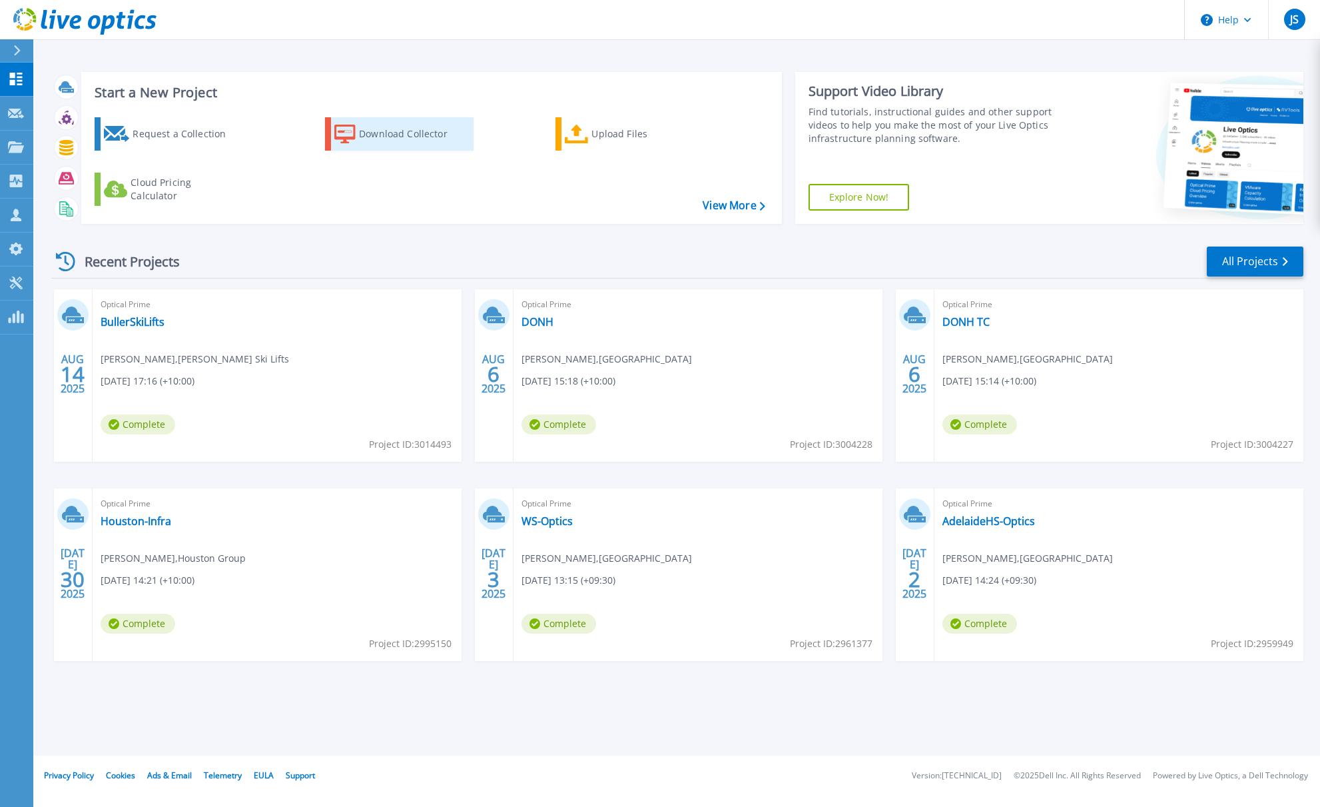
click at [402, 143] on div "Download Collector" at bounding box center [412, 134] width 107 height 27
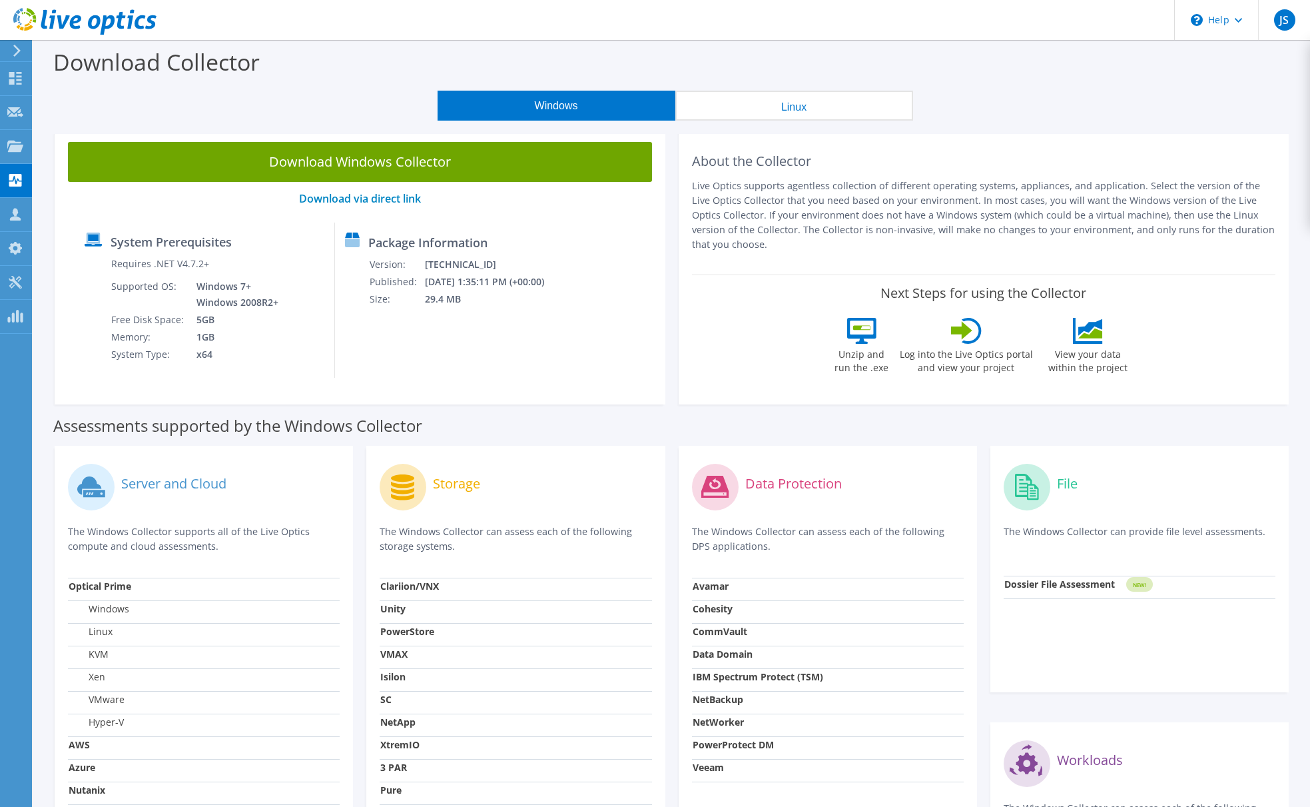
click at [728, 110] on button "Linux" at bounding box center [795, 106] width 238 height 30
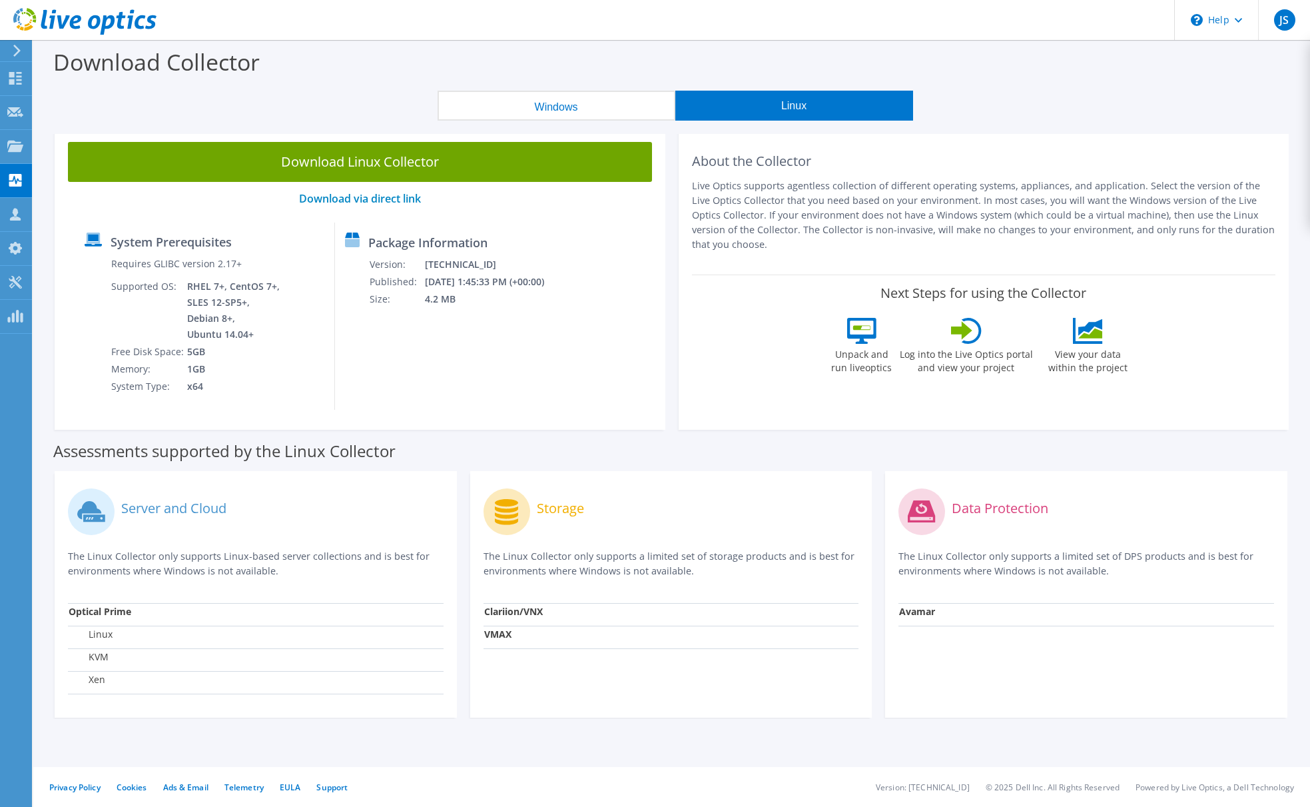
click at [588, 107] on button "Windows" at bounding box center [557, 106] width 238 height 30
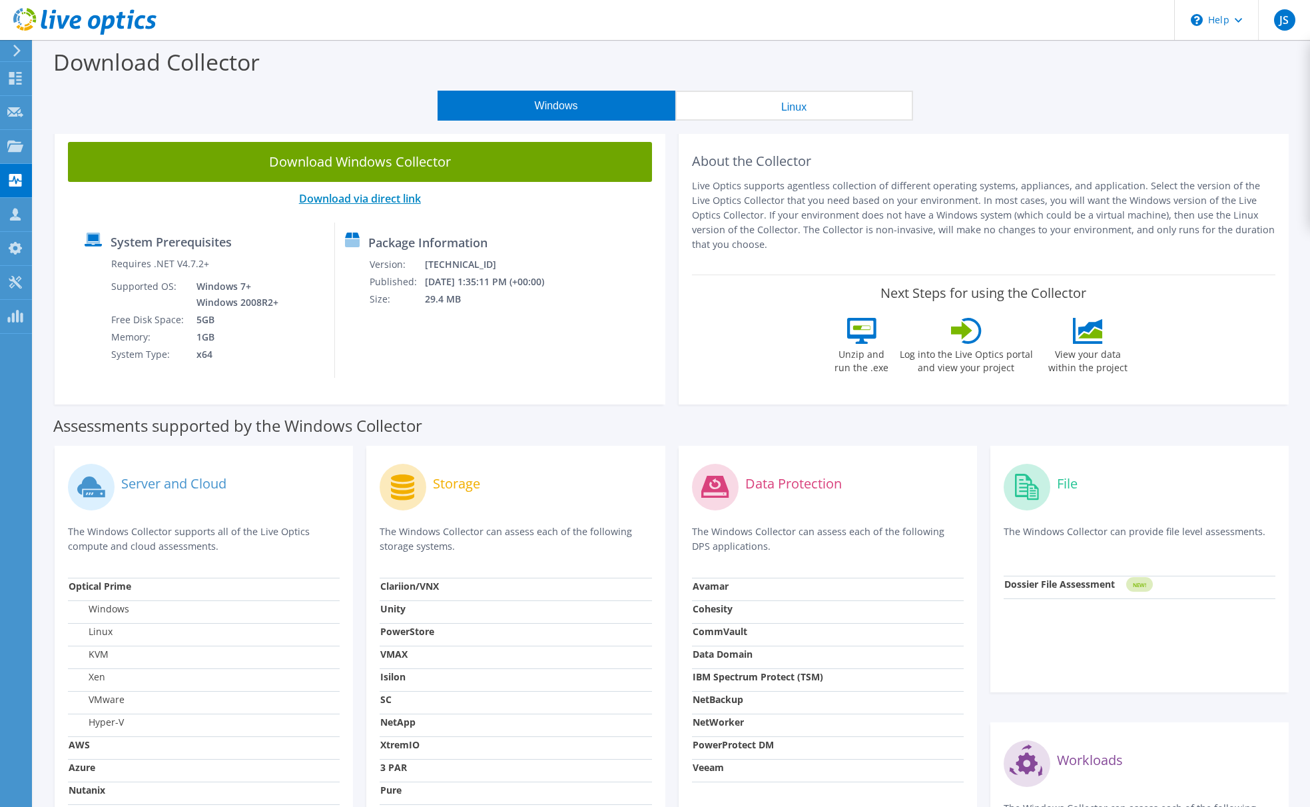
click at [404, 201] on link "Download via direct link" at bounding box center [360, 198] width 122 height 15
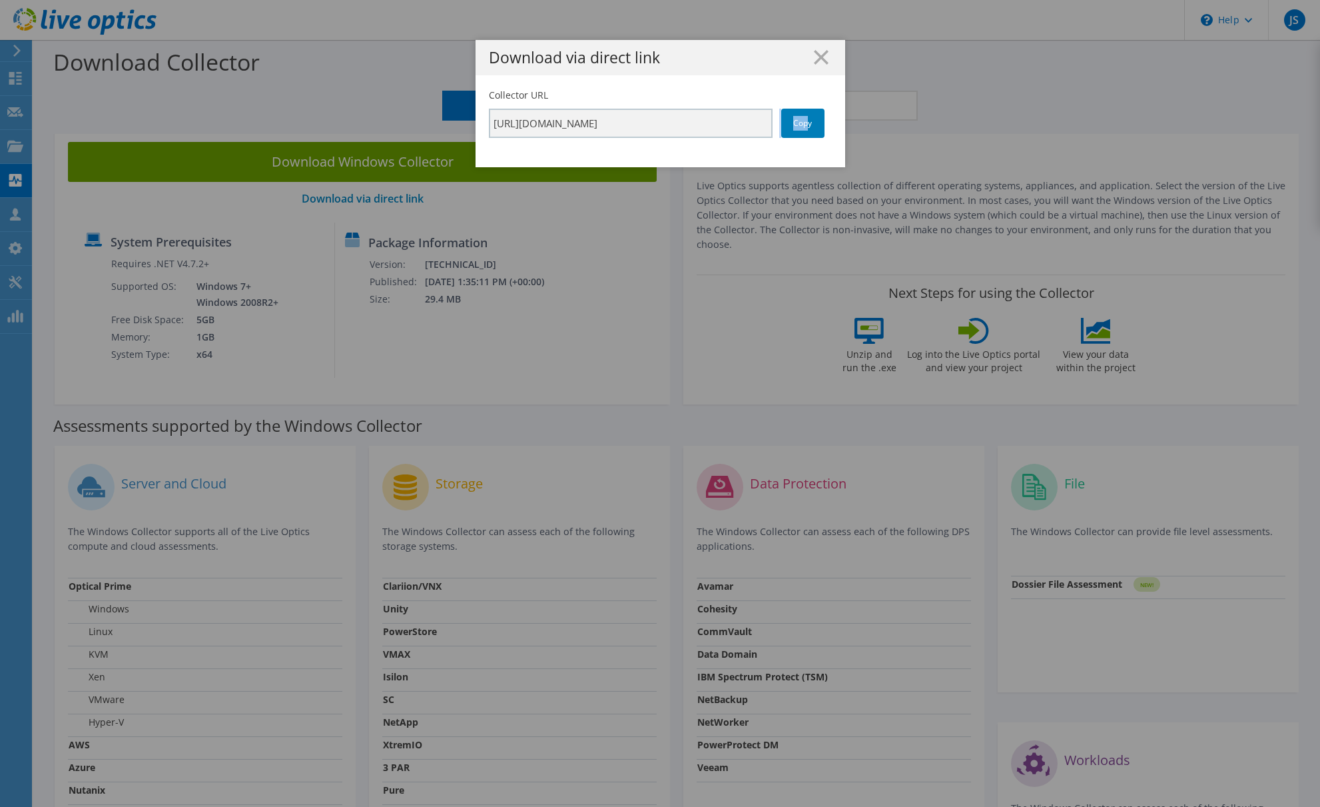
drag, startPoint x: 801, startPoint y: 122, endPoint x: 754, endPoint y: 195, distance: 87.2
click at [754, 195] on div "Download via direct link Collector URL [URL][DOMAIN_NAME] Copy" at bounding box center [660, 403] width 1320 height 727
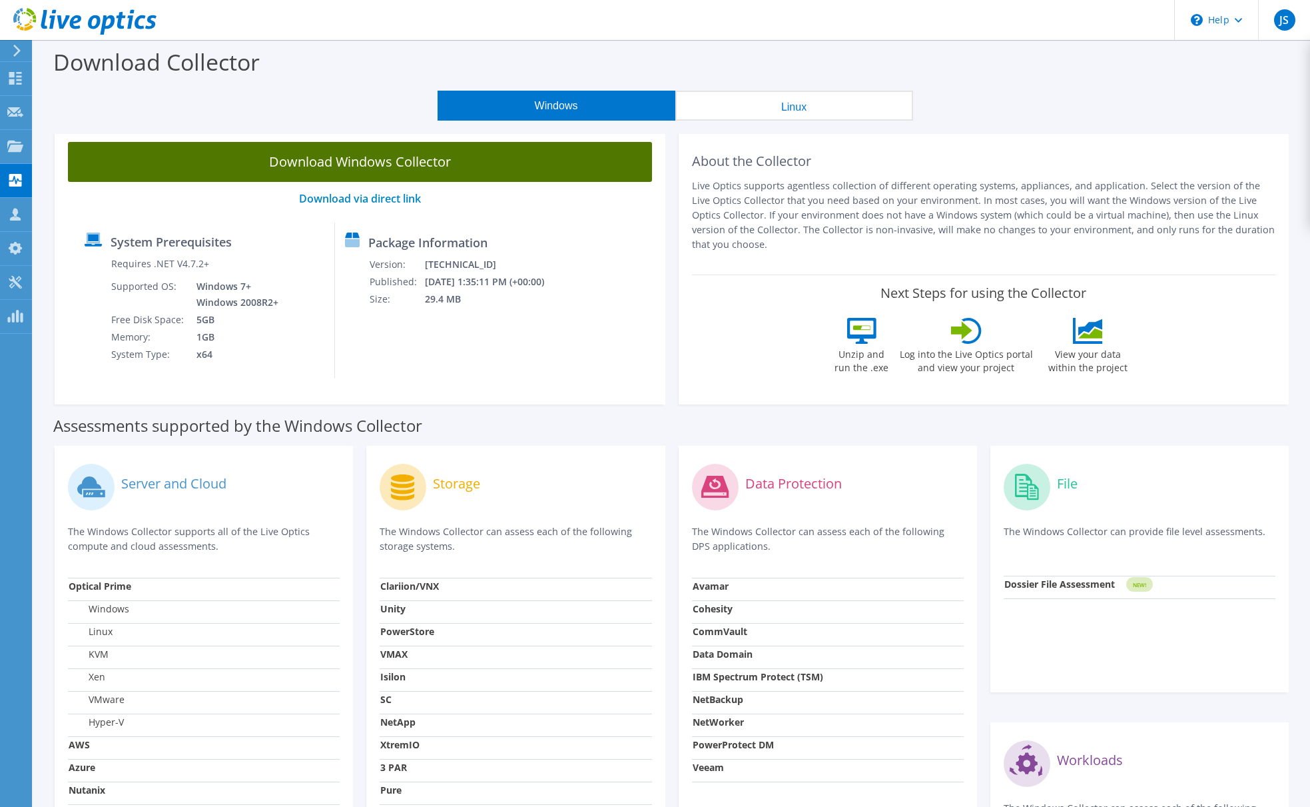
click at [396, 166] on link "Download Windows Collector" at bounding box center [360, 162] width 584 height 40
